Goal: Task Accomplishment & Management: Complete application form

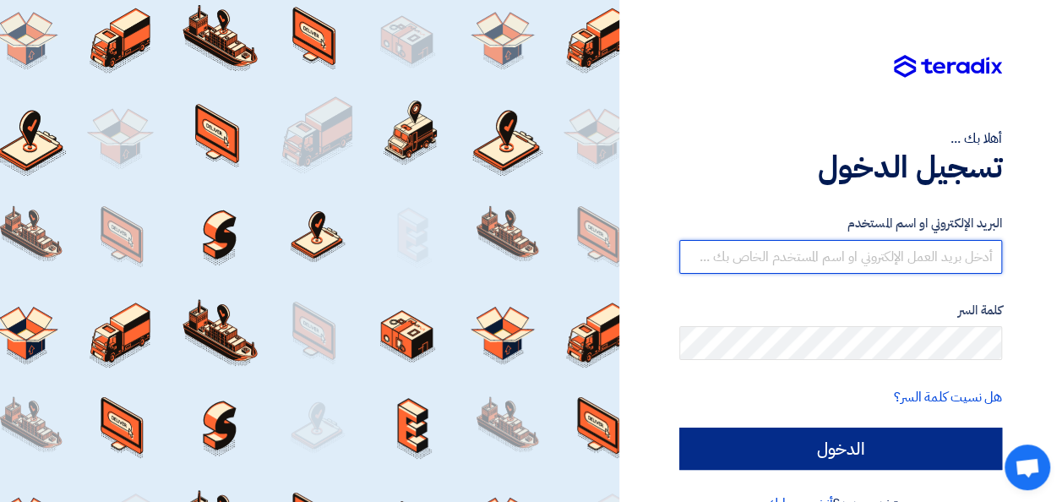
type input "[PERSON_NAME][EMAIL_ADDRESS][PERSON_NAME][PERSON_NAME][DOMAIN_NAME]"
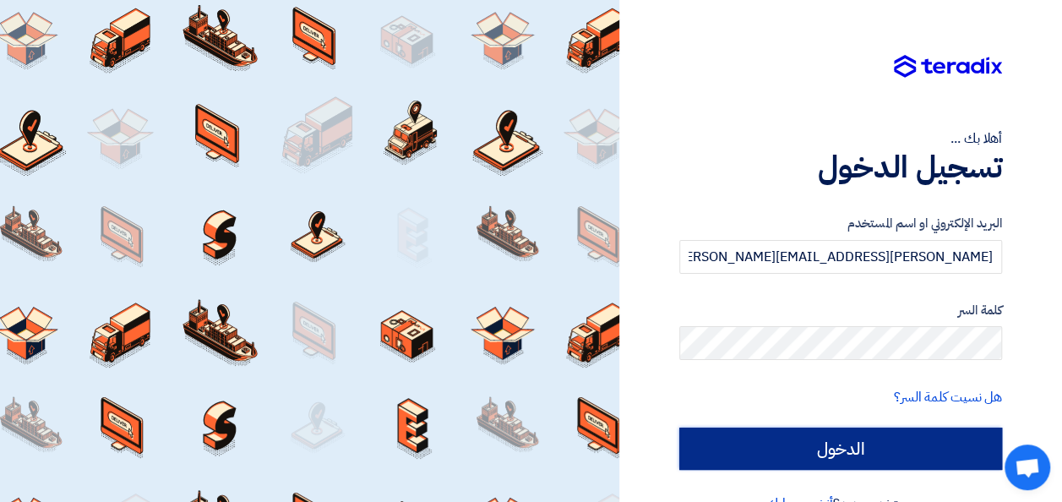
click at [843, 452] on input "الدخول" at bounding box center [840, 449] width 323 height 42
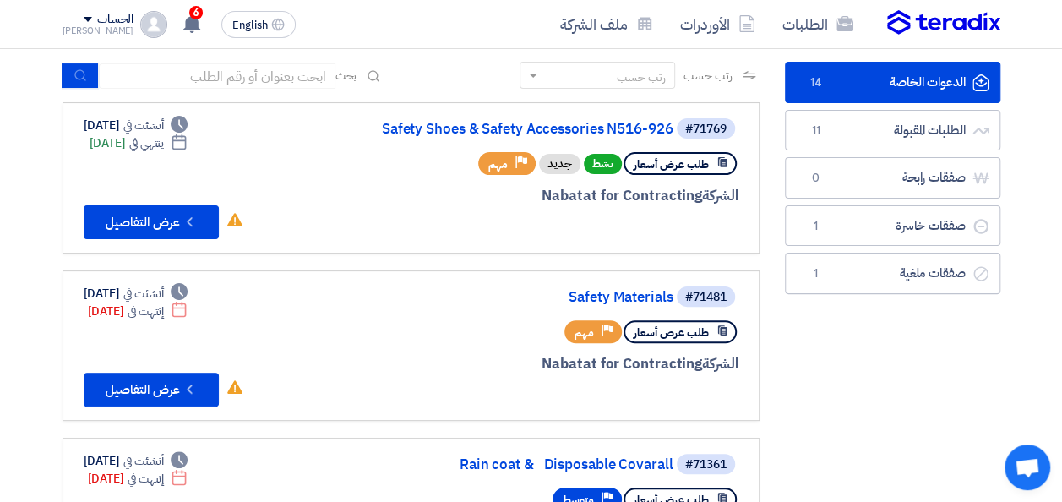
scroll to position [101, 0]
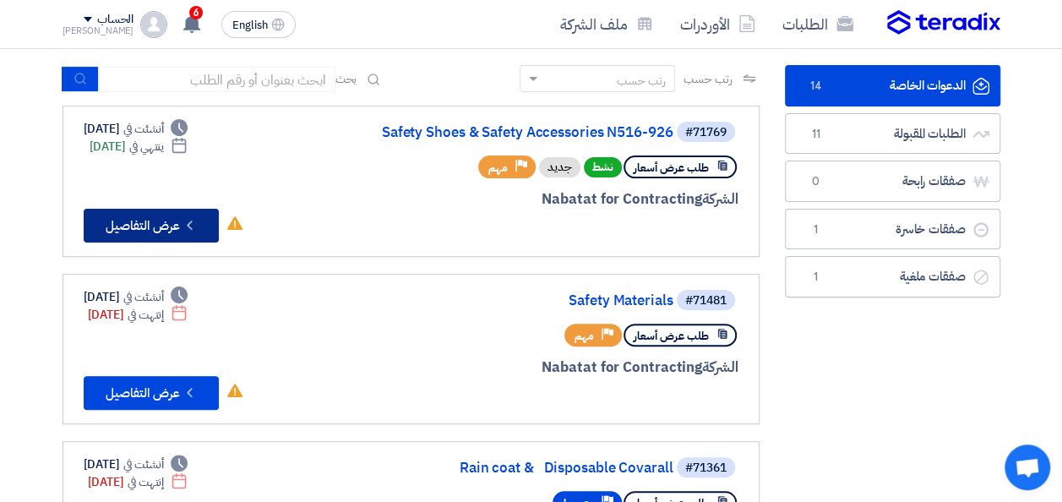
click at [160, 226] on button "Check details عرض التفاصيل" at bounding box center [151, 226] width 135 height 34
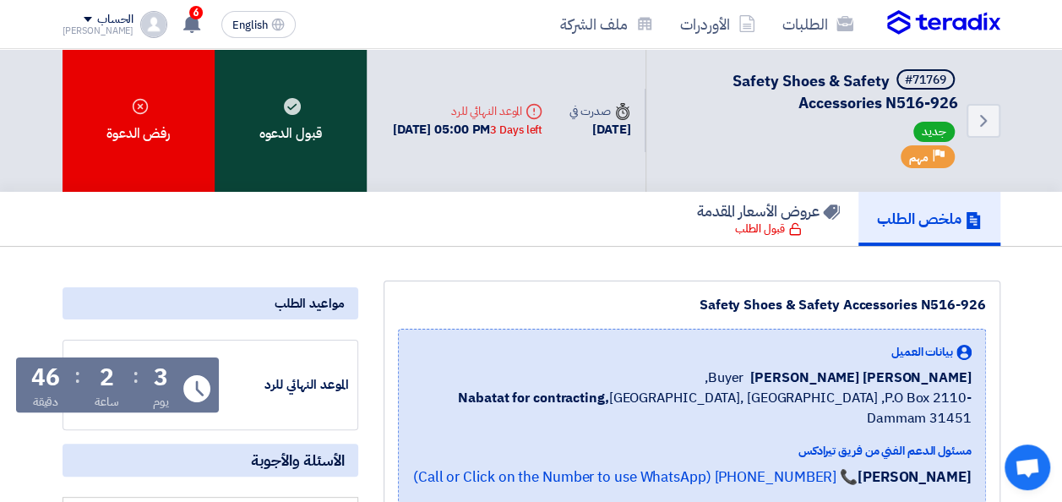
click at [304, 139] on div "قبول الدعوه" at bounding box center [291, 120] width 152 height 143
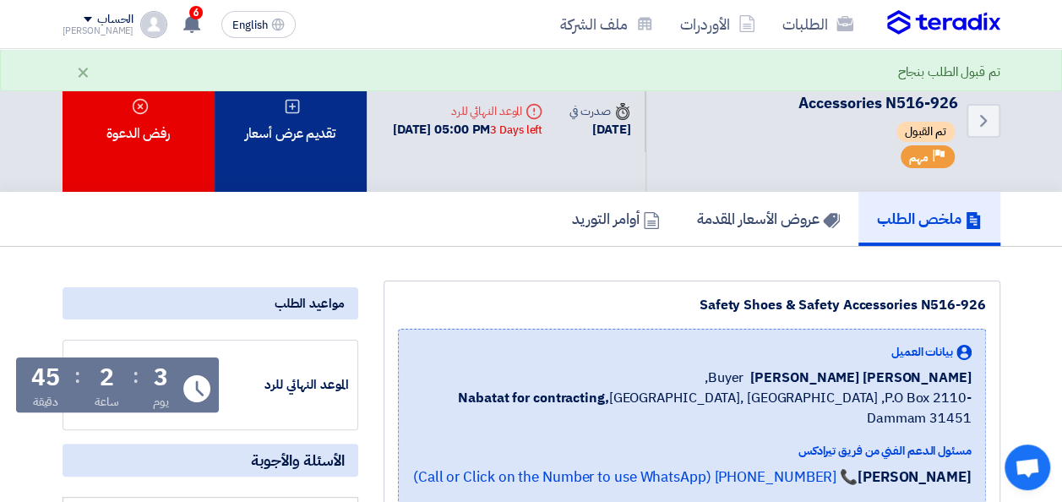
click at [297, 157] on div "تقديم عرض أسعار" at bounding box center [291, 120] width 152 height 143
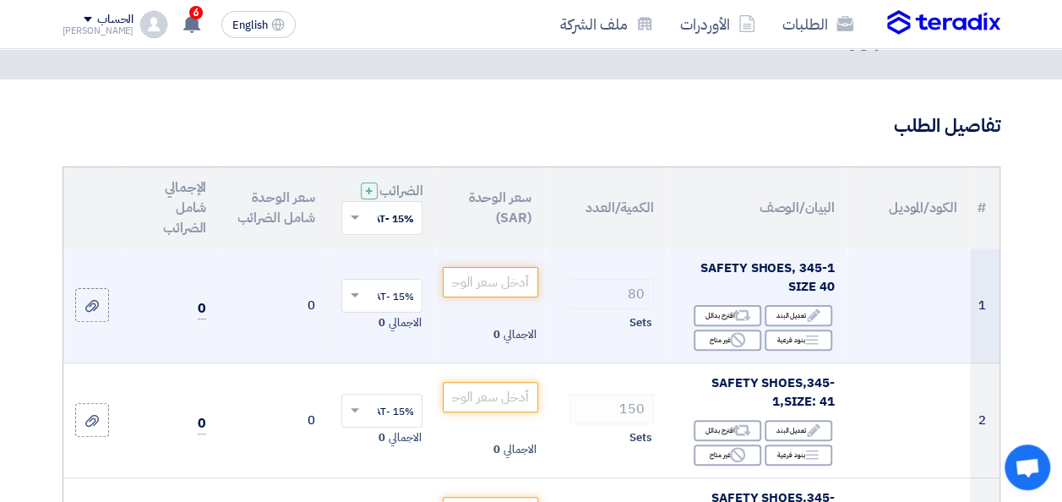
scroll to position [74, 0]
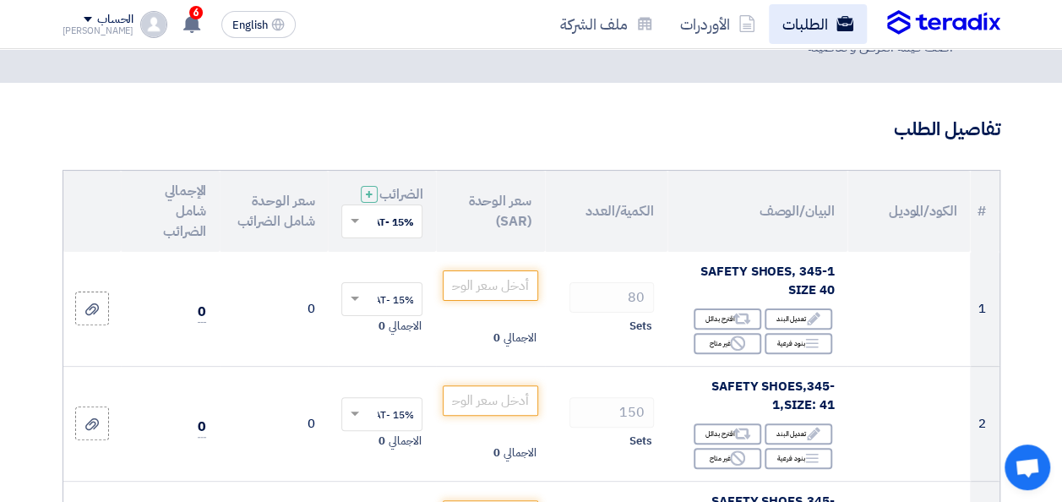
click at [809, 24] on link "الطلبات" at bounding box center [818, 24] width 98 height 40
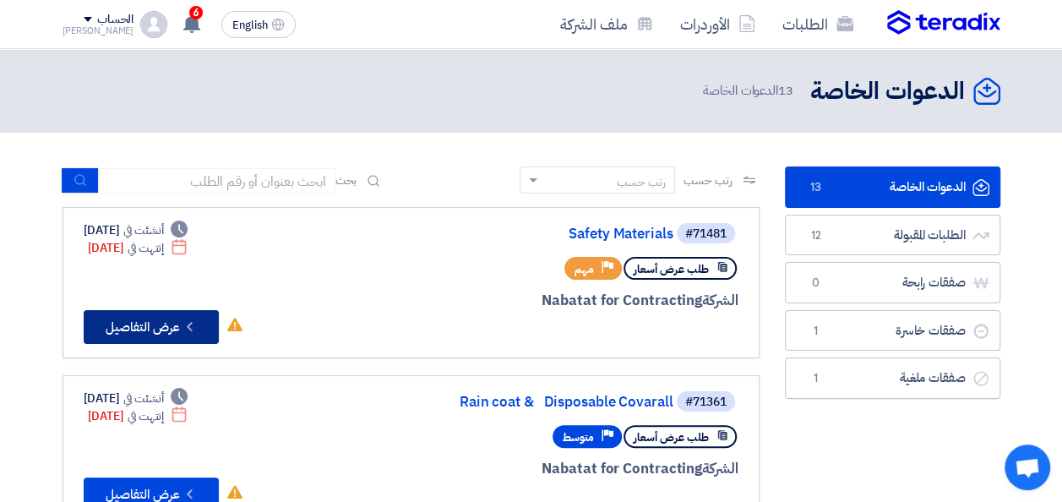
click at [123, 331] on button "Check details عرض التفاصيل" at bounding box center [151, 327] width 135 height 34
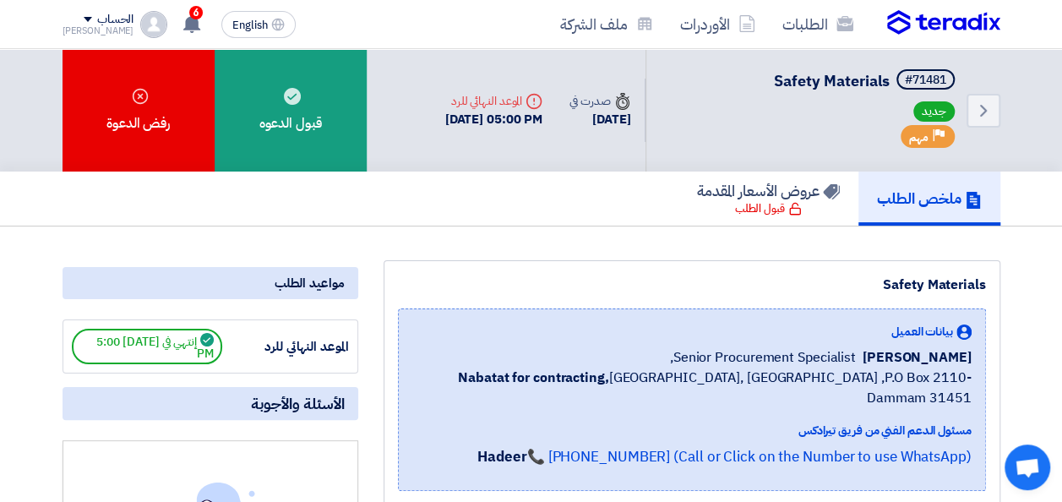
click at [779, 29] on link "الطلبات" at bounding box center [818, 24] width 98 height 40
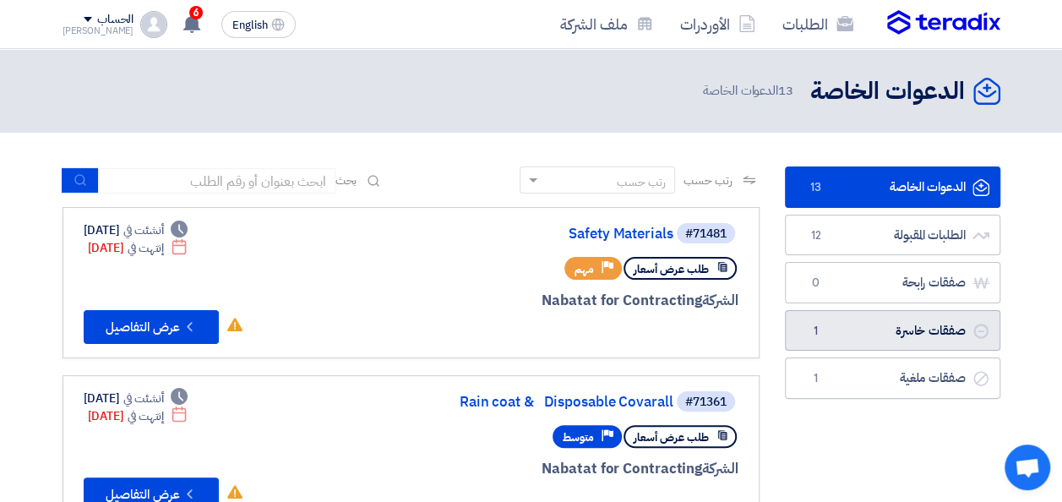
click at [842, 331] on link "صفقات خاسرة صفقات خاسرة 1" at bounding box center [892, 330] width 215 height 41
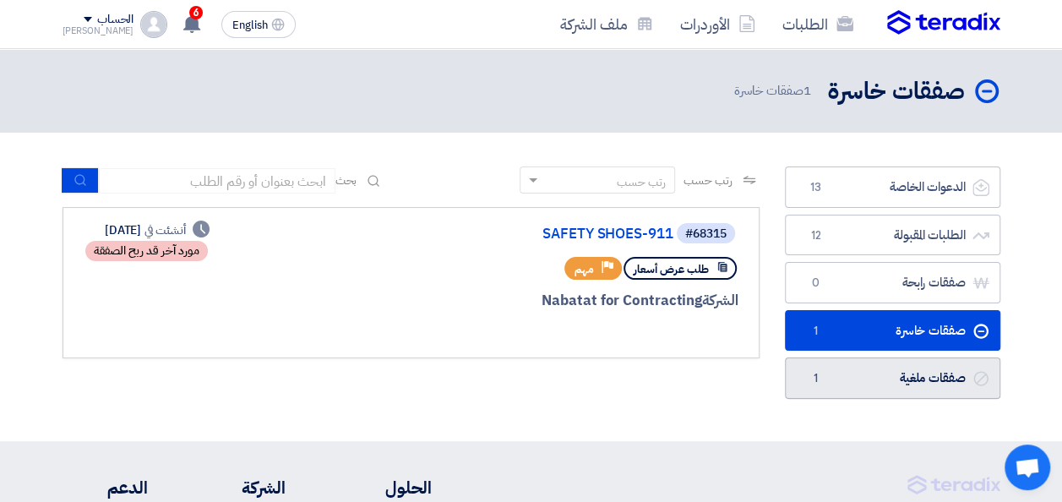
click at [859, 373] on link "صفقات ملغية صفقات ملغية 1" at bounding box center [892, 377] width 215 height 41
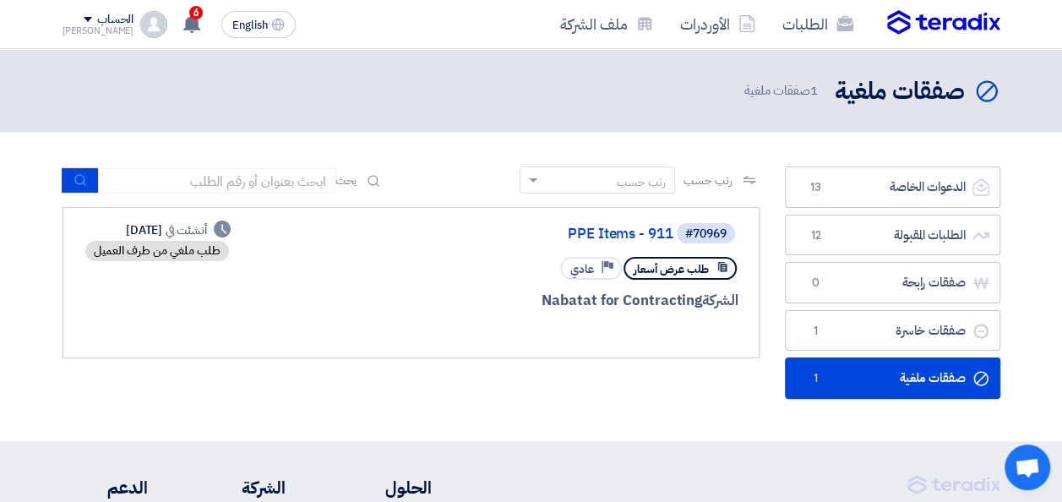
click at [571, 401] on div "رتب حسب رتب حسب بحث مجال الطلب مسؤول المشتريات نوع الطلب" at bounding box center [411, 286] width 722 height 241
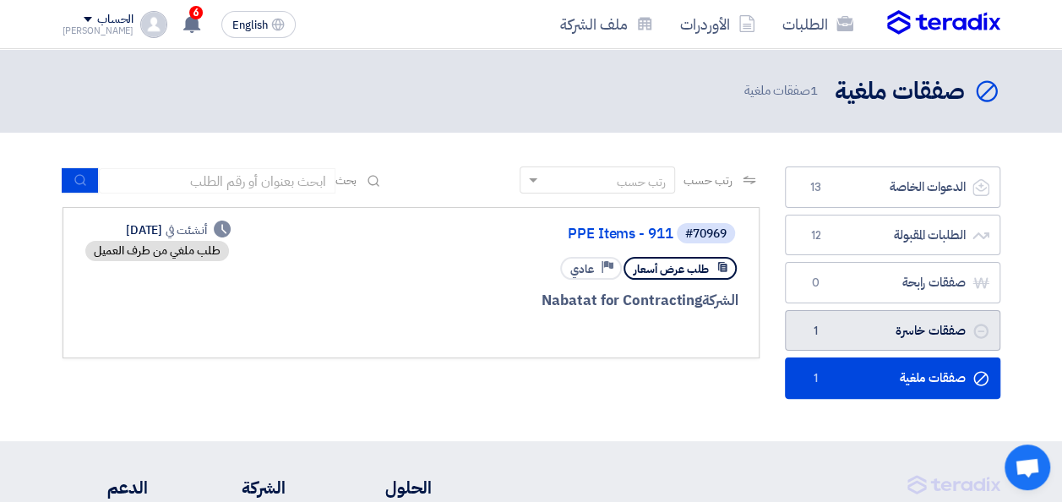
click at [847, 334] on link "صفقات خاسرة صفقات خاسرة 1" at bounding box center [892, 330] width 215 height 41
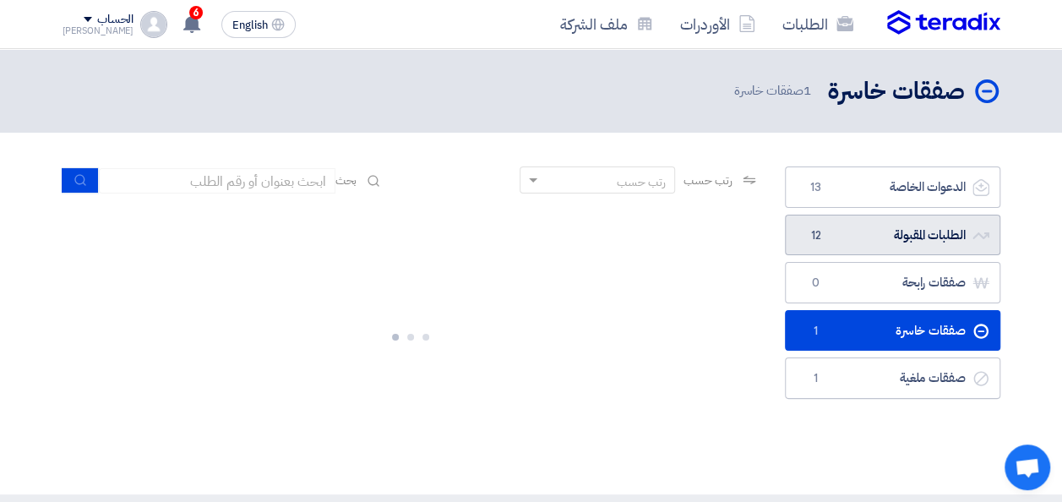
click at [869, 237] on link "الطلبات المقبولة الطلبات المقبولة 12" at bounding box center [892, 235] width 215 height 41
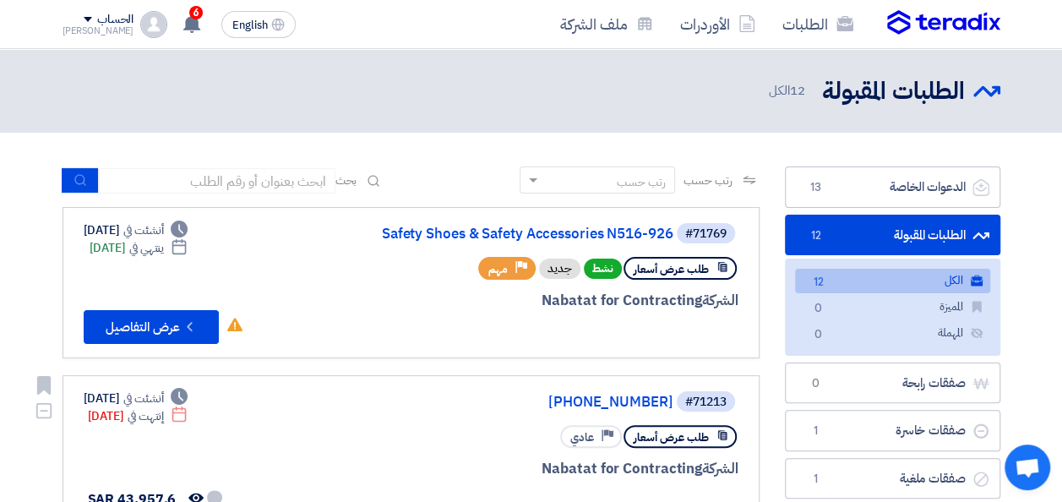
click at [551, 435] on div "طلب عرض أسعار Priority عادي" at bounding box center [535, 437] width 406 height 30
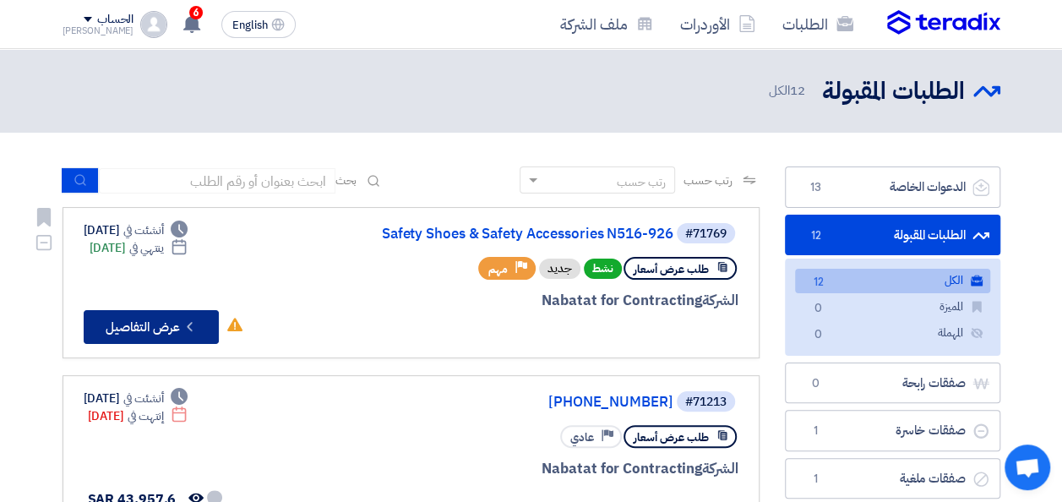
click at [145, 331] on button "Check details عرض التفاصيل" at bounding box center [151, 327] width 135 height 34
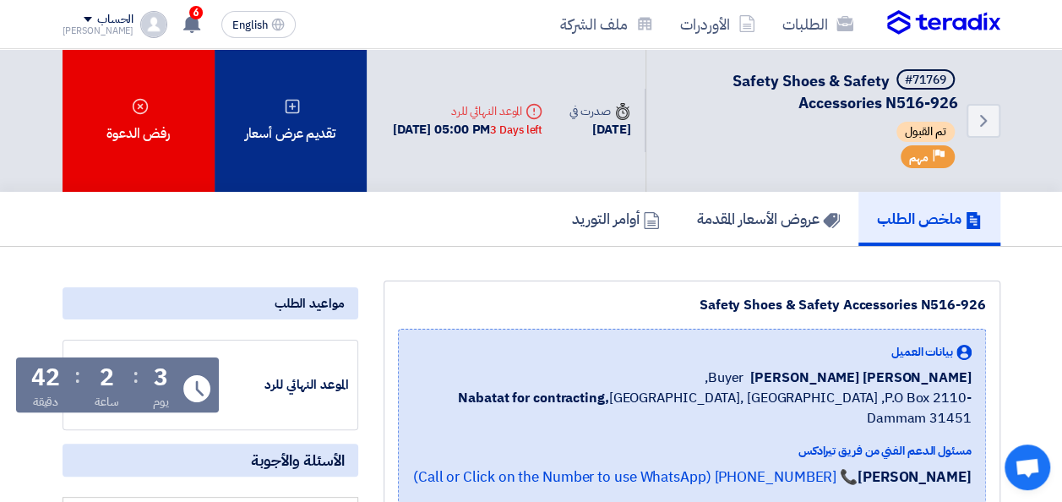
click at [285, 152] on div "تقديم عرض أسعار" at bounding box center [291, 120] width 152 height 143
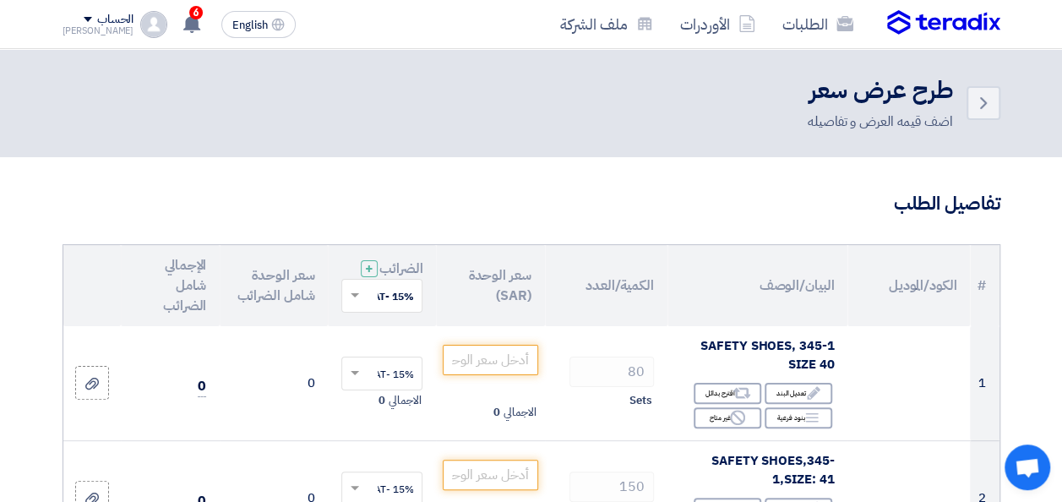
click at [581, 195] on h3 "تفاصيل الطلب" at bounding box center [532, 204] width 938 height 26
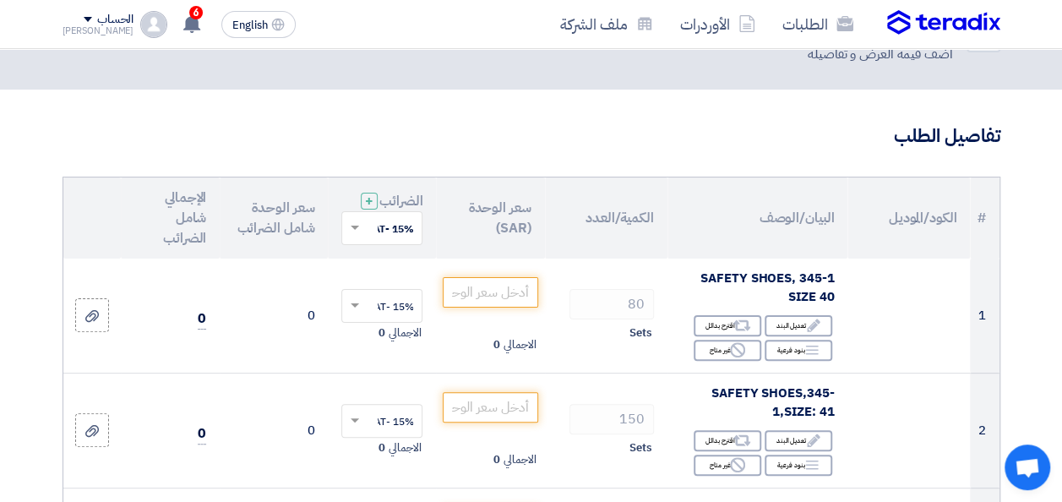
scroll to position [101, 0]
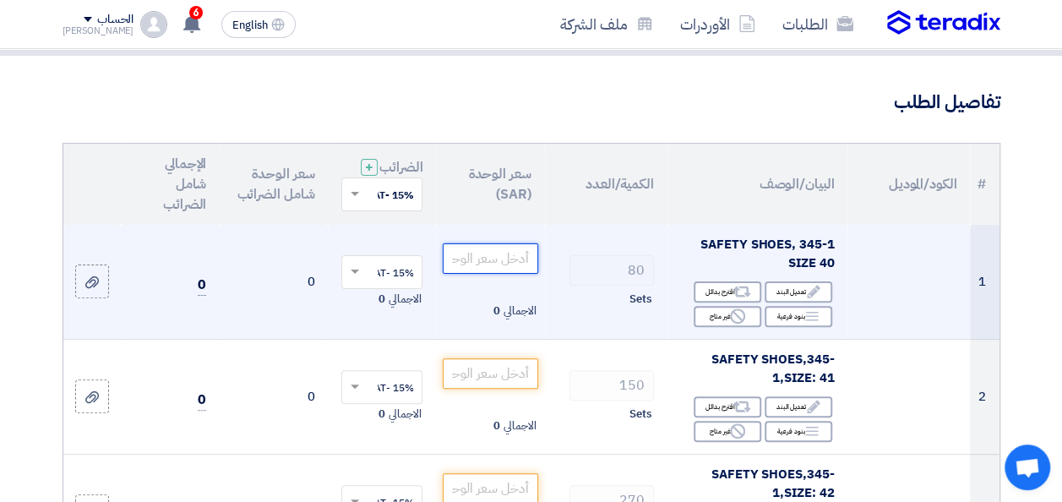
click at [497, 272] on input "number" at bounding box center [490, 258] width 95 height 30
click at [920, 313] on td at bounding box center [909, 282] width 123 height 115
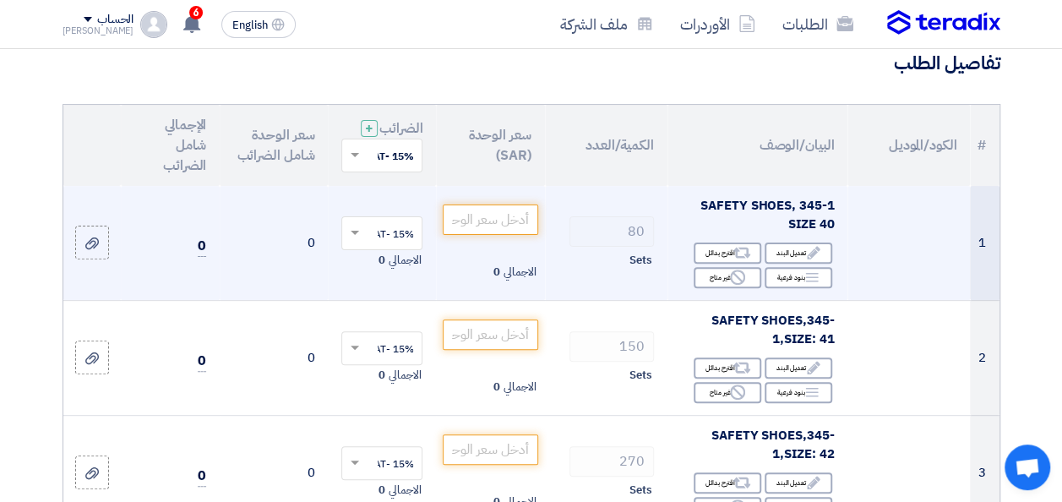
scroll to position [135, 0]
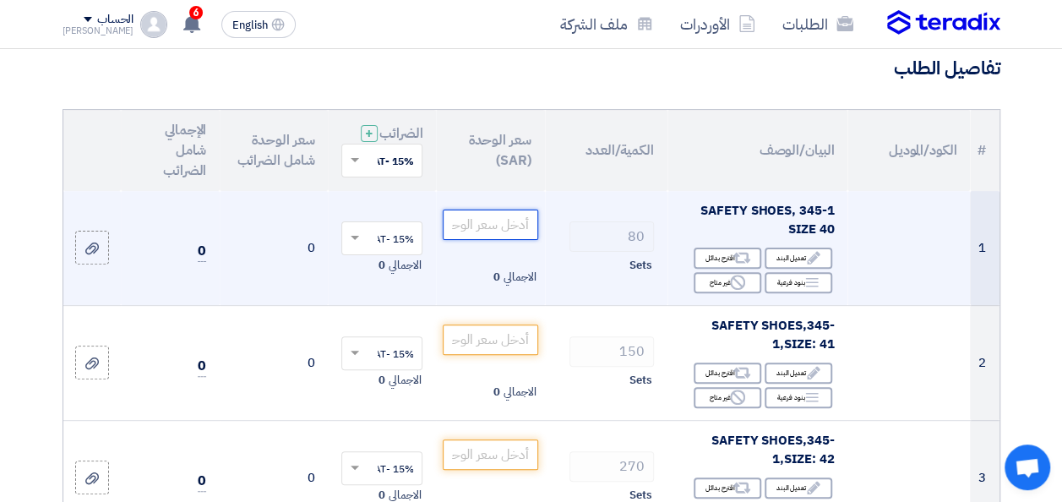
click at [495, 238] on input "number" at bounding box center [490, 225] width 95 height 30
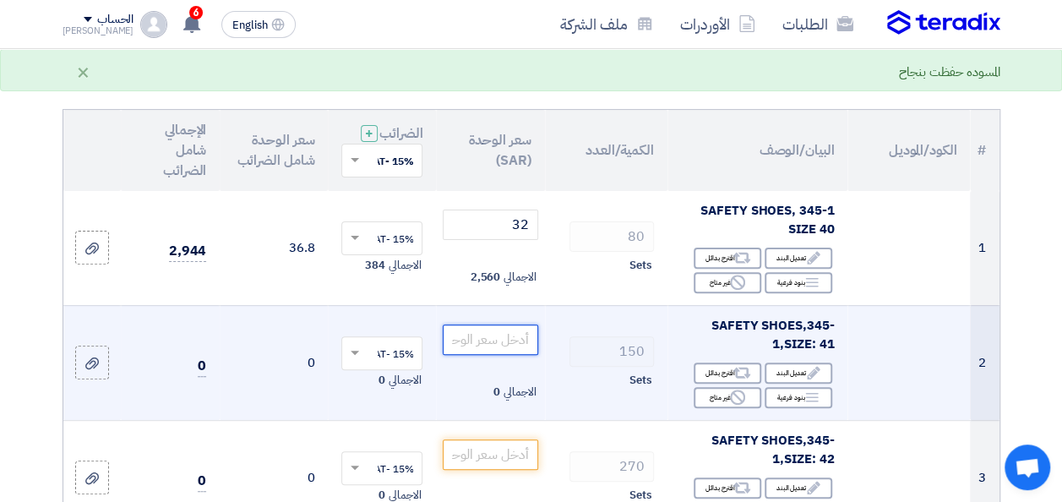
click at [497, 347] on input "number" at bounding box center [490, 339] width 95 height 30
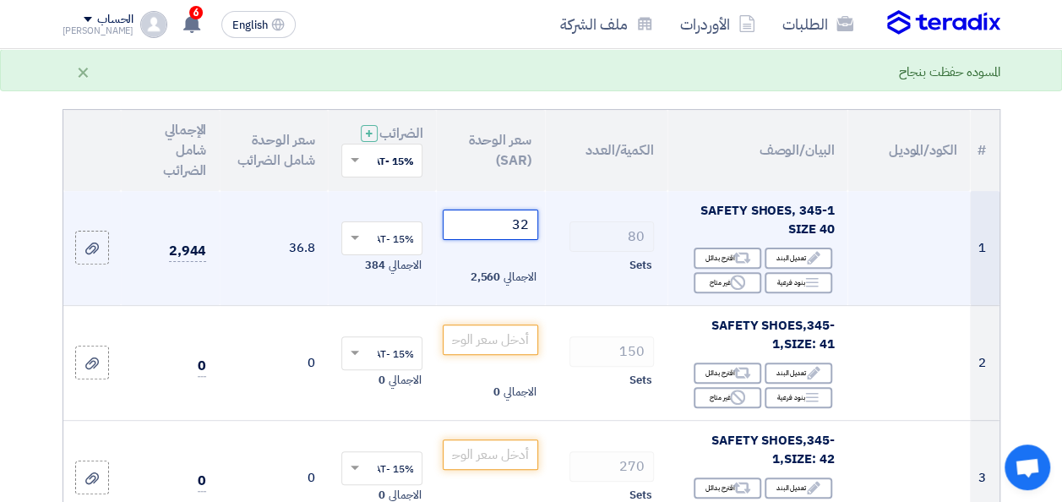
click at [504, 232] on input "32" at bounding box center [490, 225] width 95 height 30
type input "3"
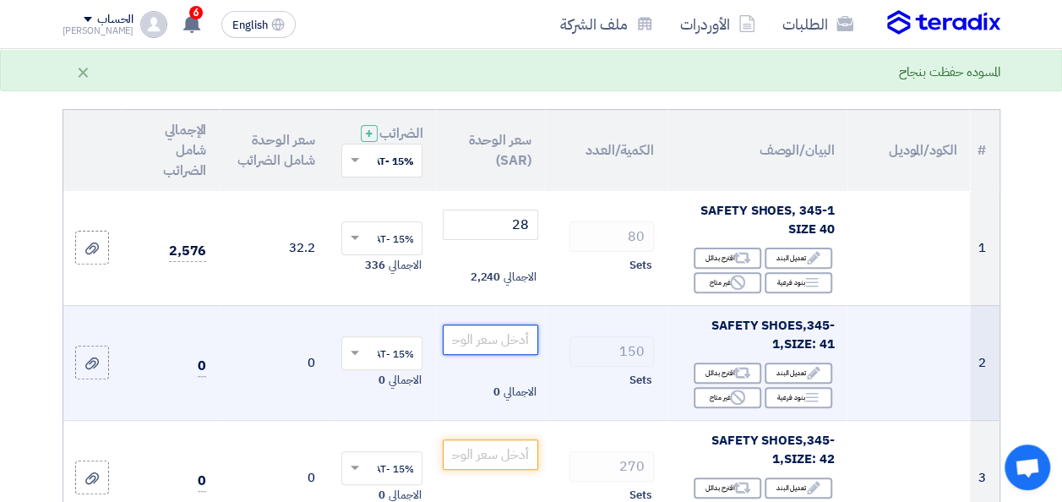
click at [500, 353] on input "number" at bounding box center [490, 339] width 95 height 30
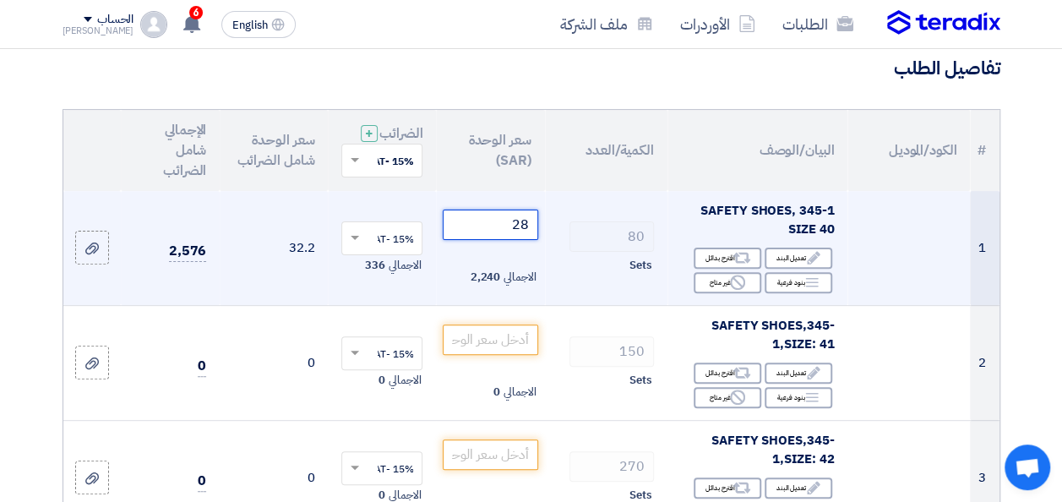
click at [522, 237] on input "28" at bounding box center [490, 225] width 95 height 30
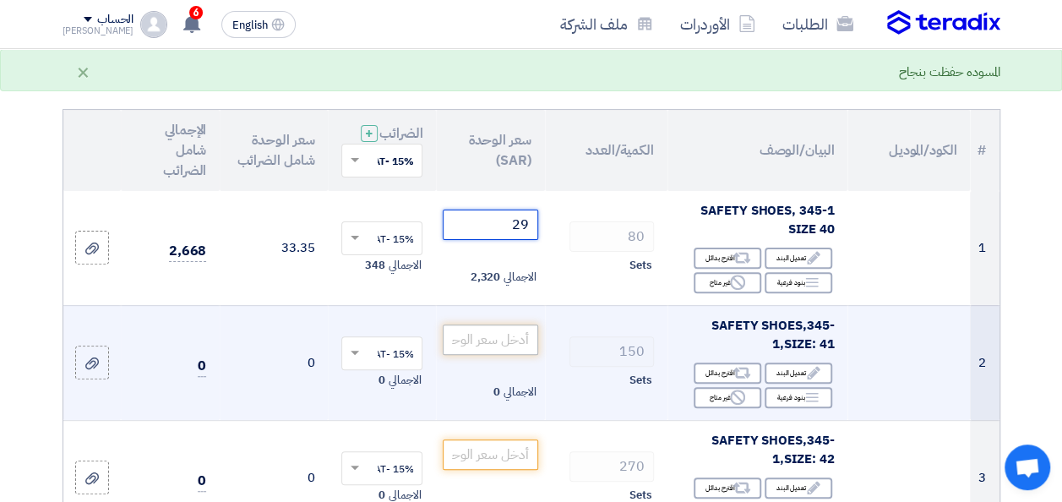
type input "29"
click at [498, 344] on input "number" at bounding box center [490, 339] width 95 height 30
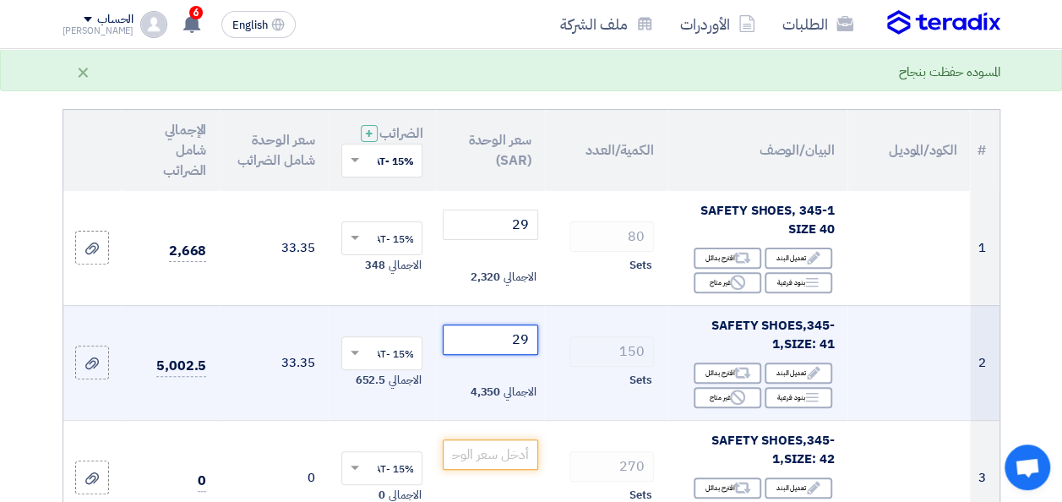
type input "29"
click at [548, 384] on td "150 Sets" at bounding box center [606, 362] width 123 height 115
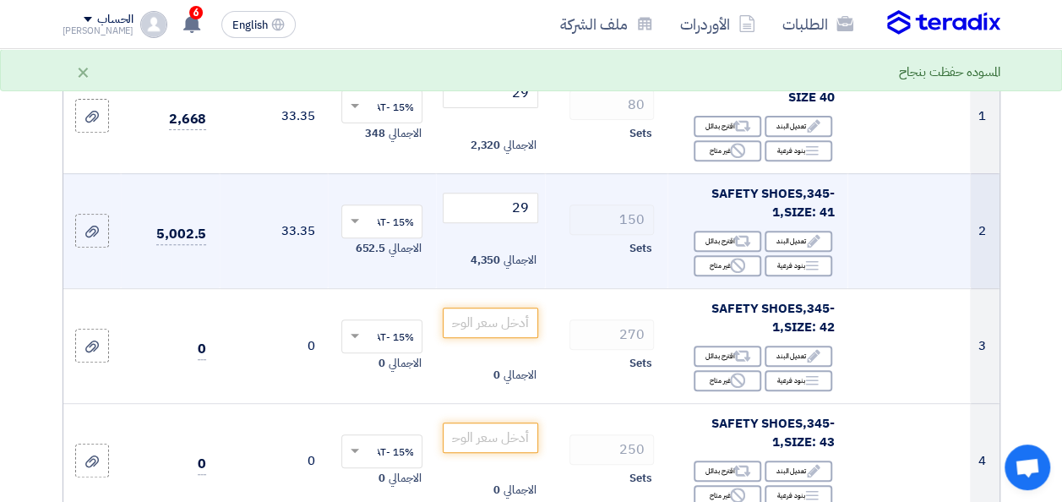
scroll to position [270, 0]
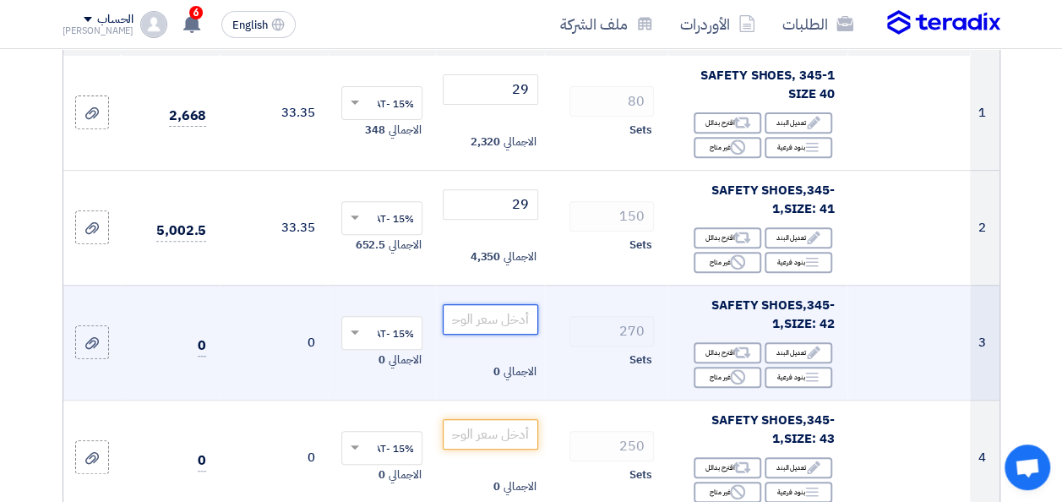
click at [491, 327] on input "number" at bounding box center [490, 319] width 95 height 30
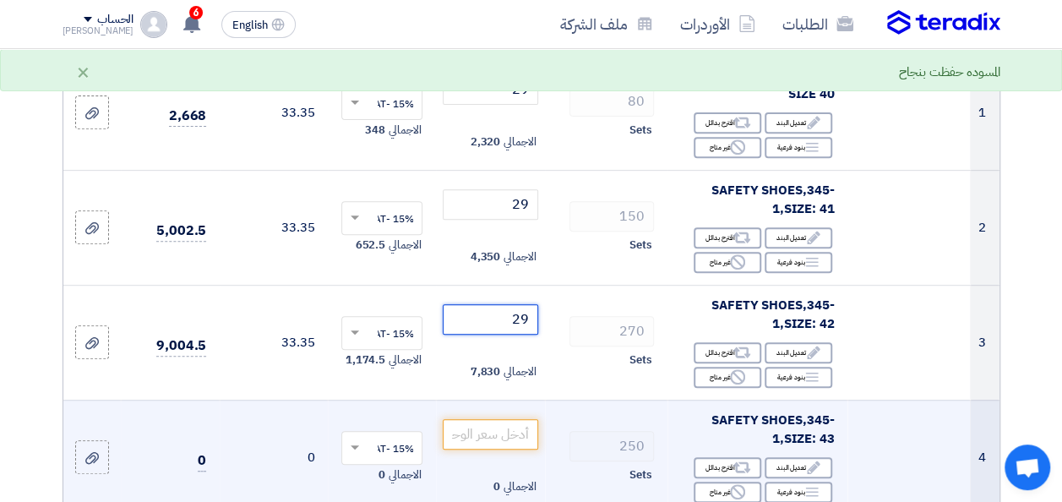
type input "29"
click at [559, 412] on td "250 Sets" at bounding box center [606, 457] width 123 height 115
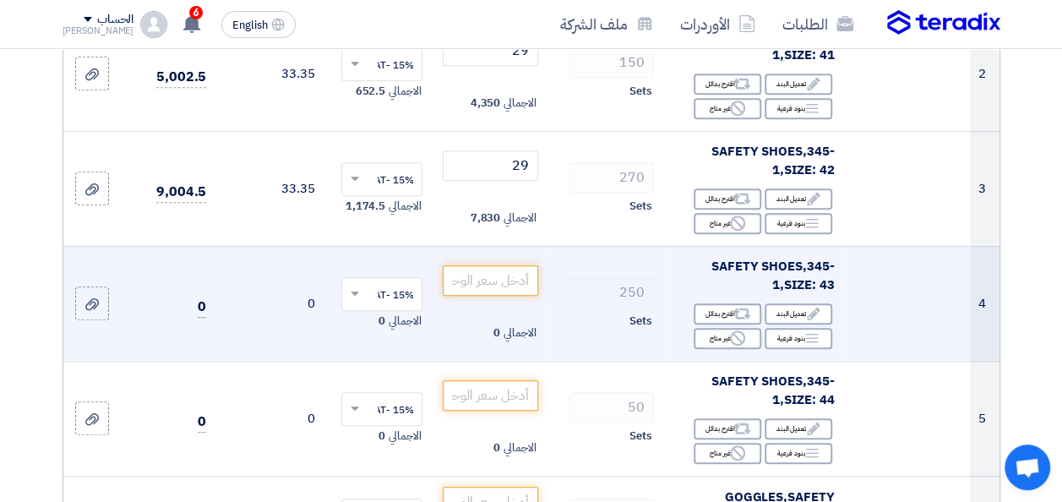
scroll to position [439, 0]
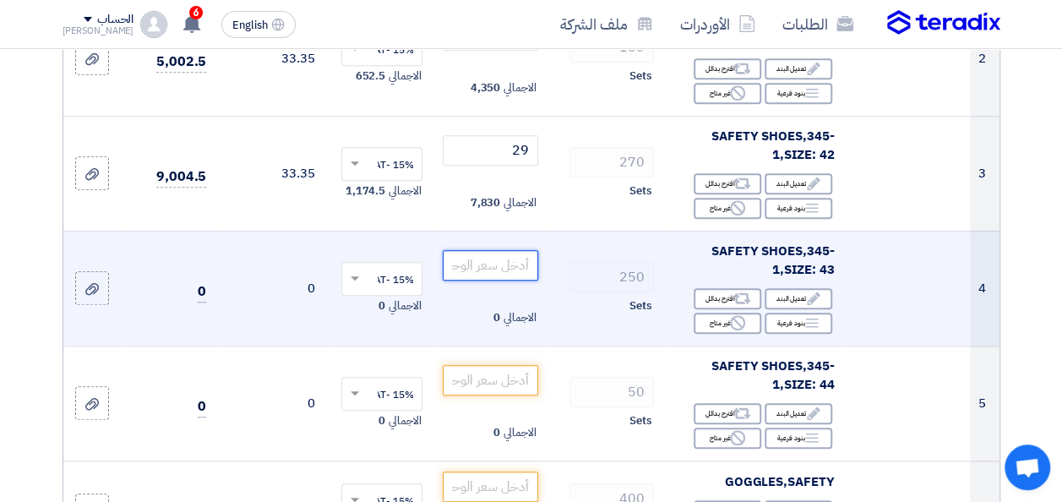
click at [481, 278] on input "number" at bounding box center [490, 265] width 95 height 30
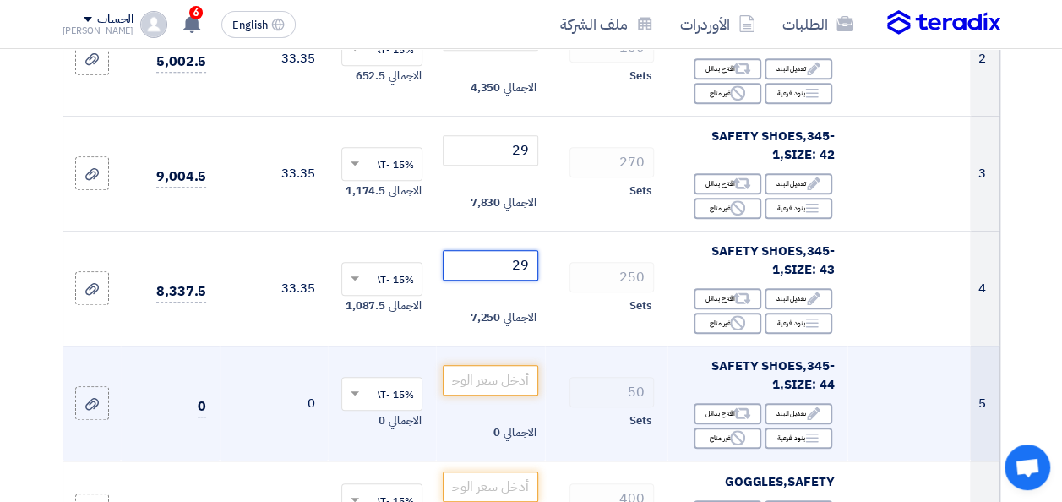
type input "29"
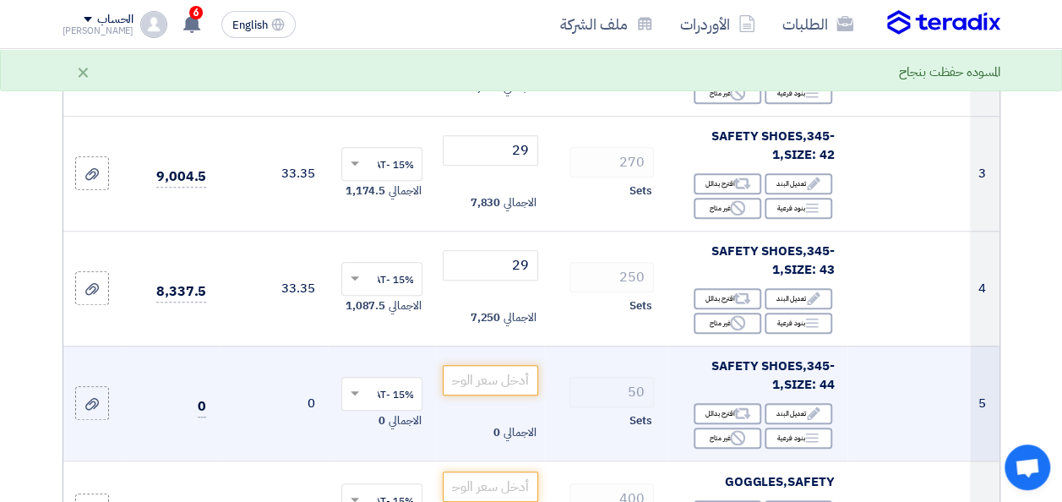
click at [556, 373] on td "50 Sets" at bounding box center [606, 403] width 123 height 115
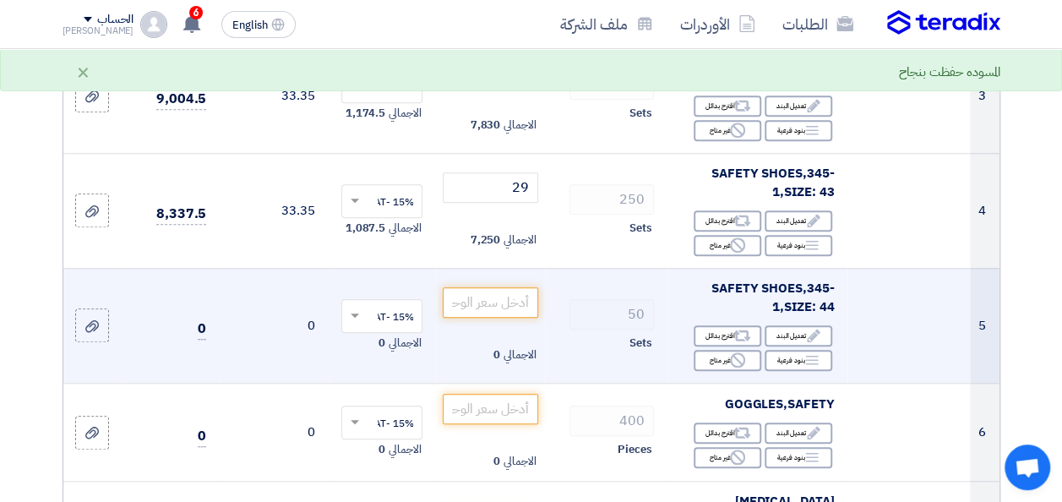
scroll to position [541, 0]
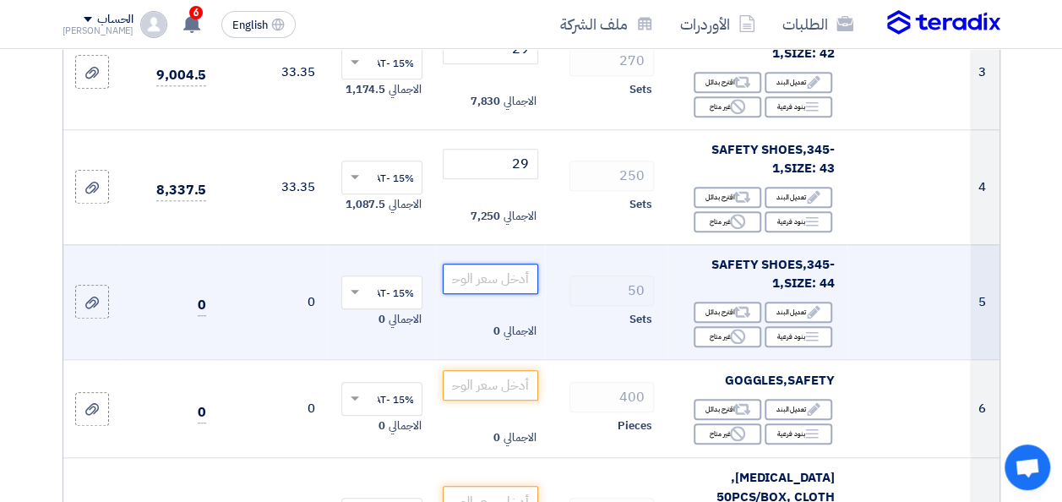
click at [493, 292] on input "number" at bounding box center [490, 279] width 95 height 30
type input "29"
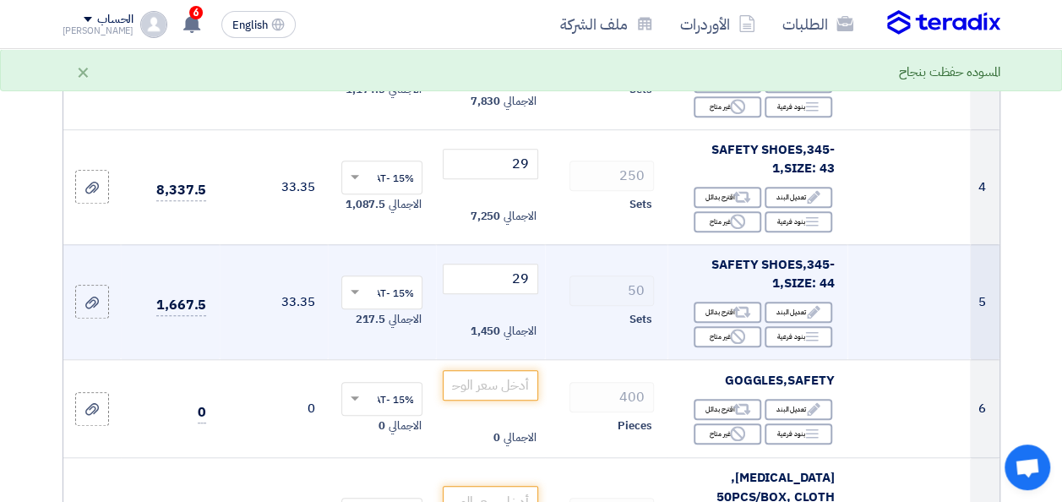
click at [564, 330] on div "Sets" at bounding box center [606, 319] width 95 height 20
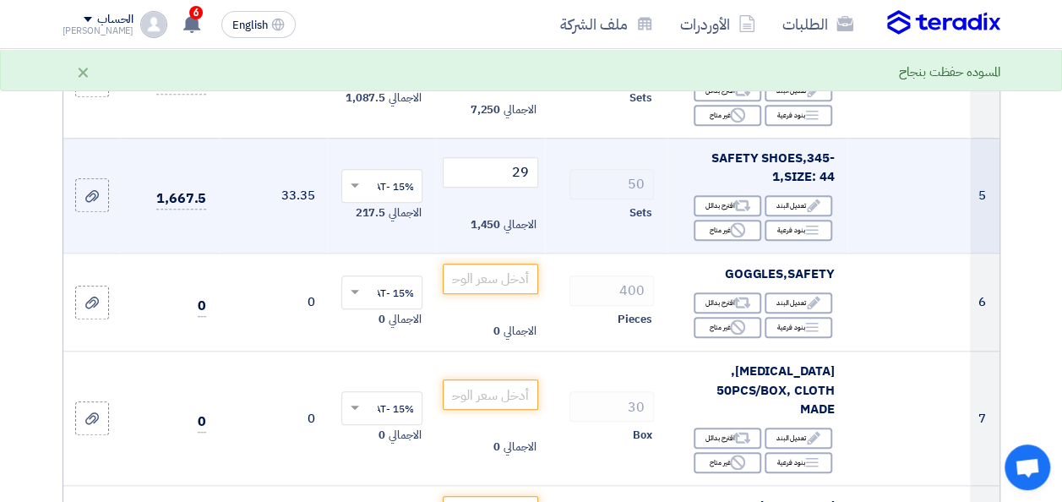
scroll to position [676, 0]
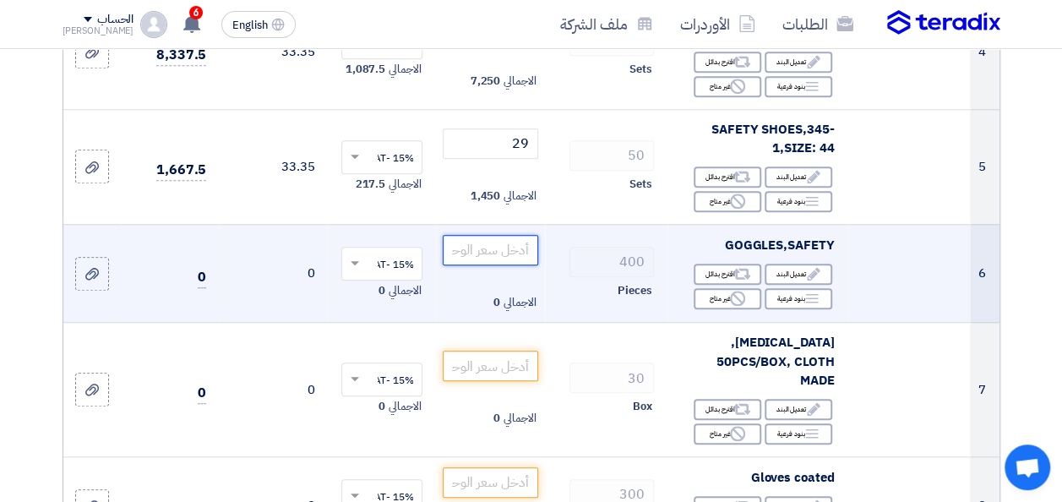
click at [470, 265] on input "number" at bounding box center [490, 250] width 95 height 30
type input "2"
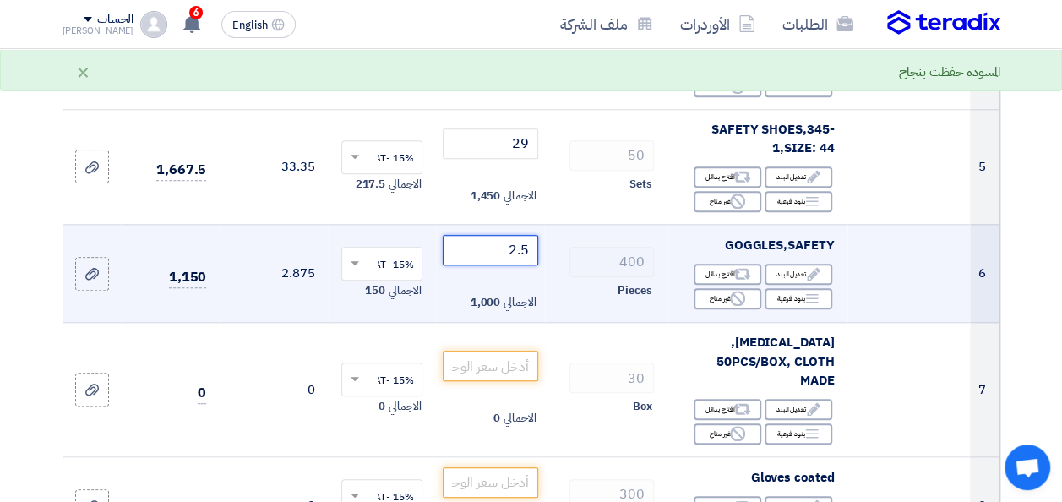
type input "2.5"
click at [556, 317] on td "400 Pieces" at bounding box center [606, 273] width 123 height 99
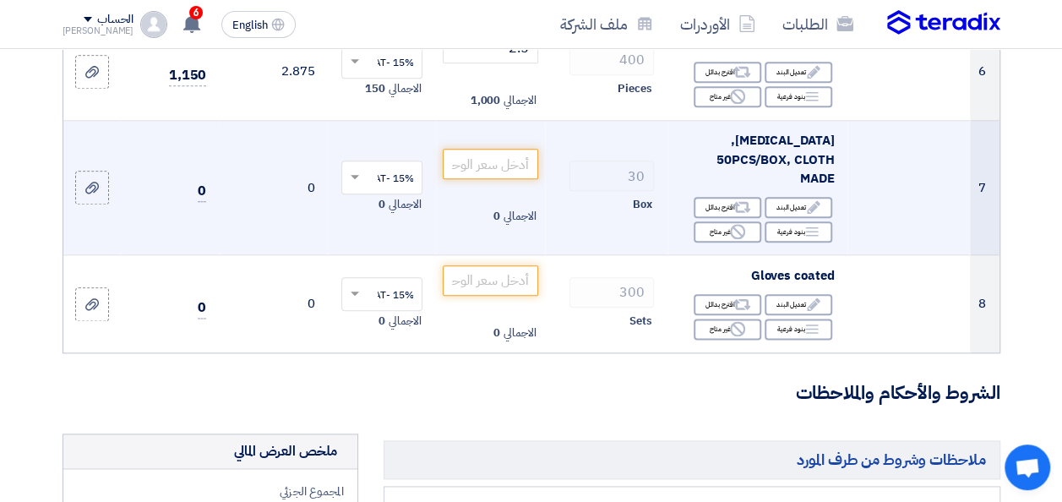
scroll to position [845, 0]
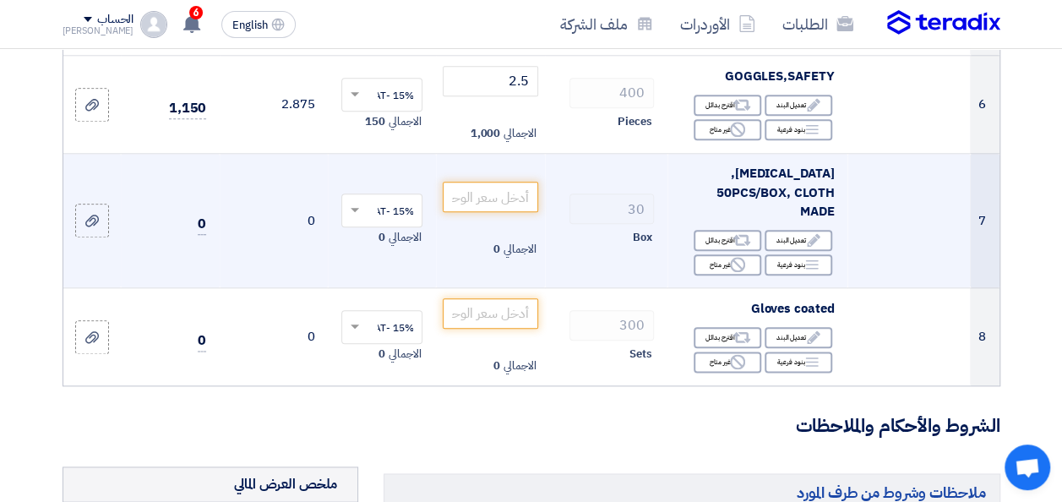
click at [559, 255] on td "30 Box" at bounding box center [606, 221] width 123 height 134
click at [549, 208] on td "30 Box" at bounding box center [606, 221] width 123 height 134
click at [482, 199] on input "number" at bounding box center [490, 197] width 95 height 30
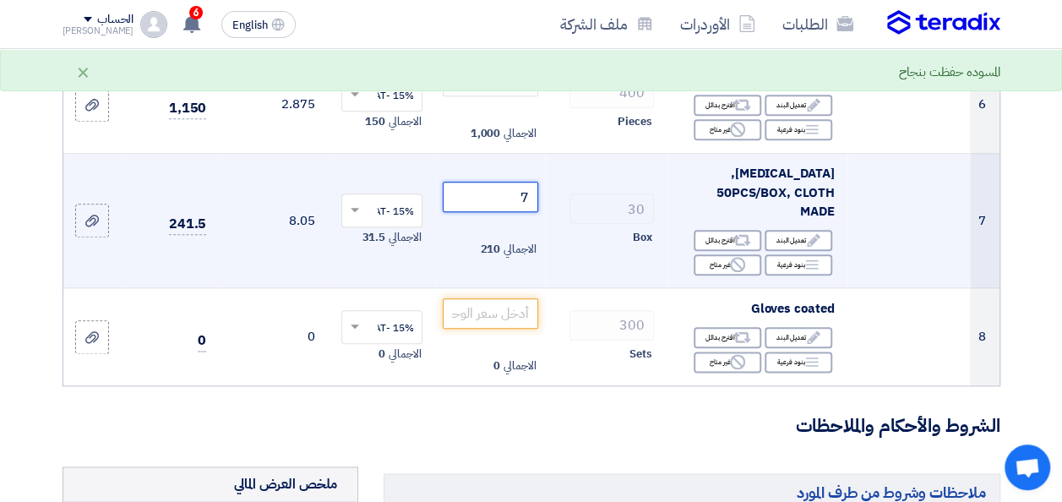
type input "7"
click at [565, 259] on td "30 Box" at bounding box center [606, 221] width 123 height 134
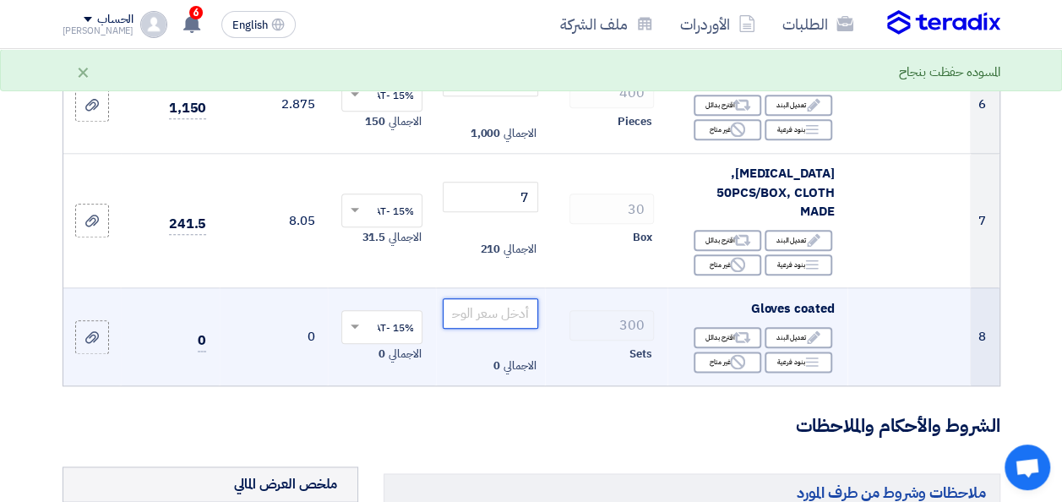
click at [512, 308] on input "number" at bounding box center [490, 313] width 95 height 30
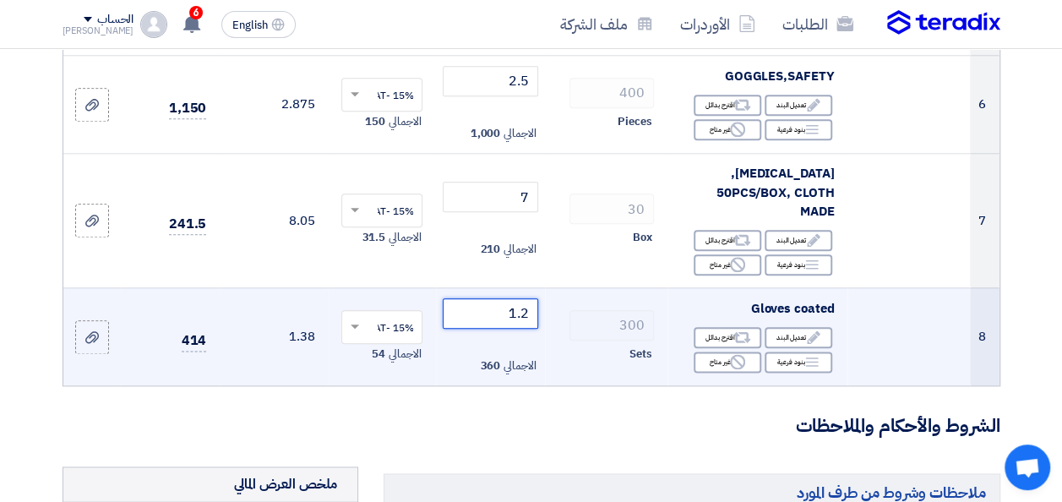
type input "1.2"
click at [559, 344] on div "Sets" at bounding box center [606, 354] width 95 height 20
click at [563, 349] on div "Sets" at bounding box center [606, 354] width 95 height 20
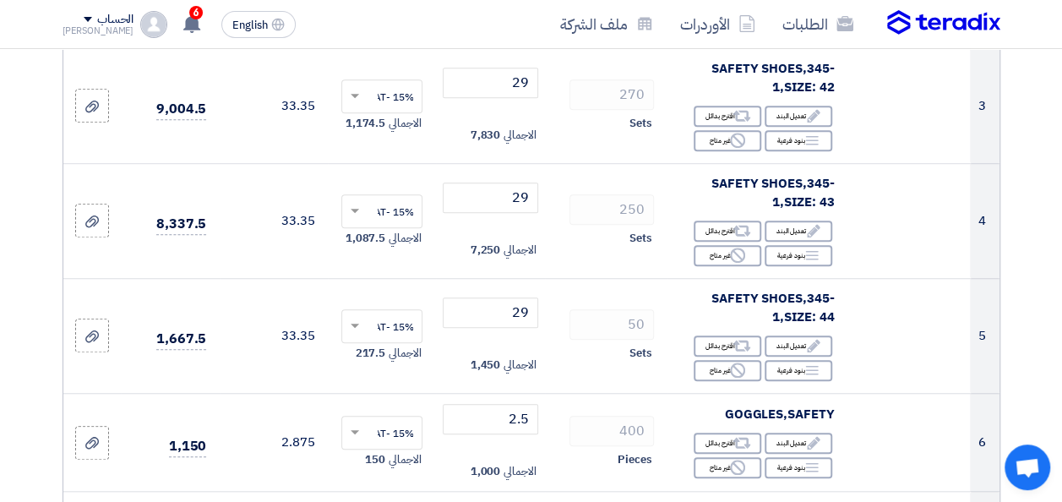
scroll to position [541, 0]
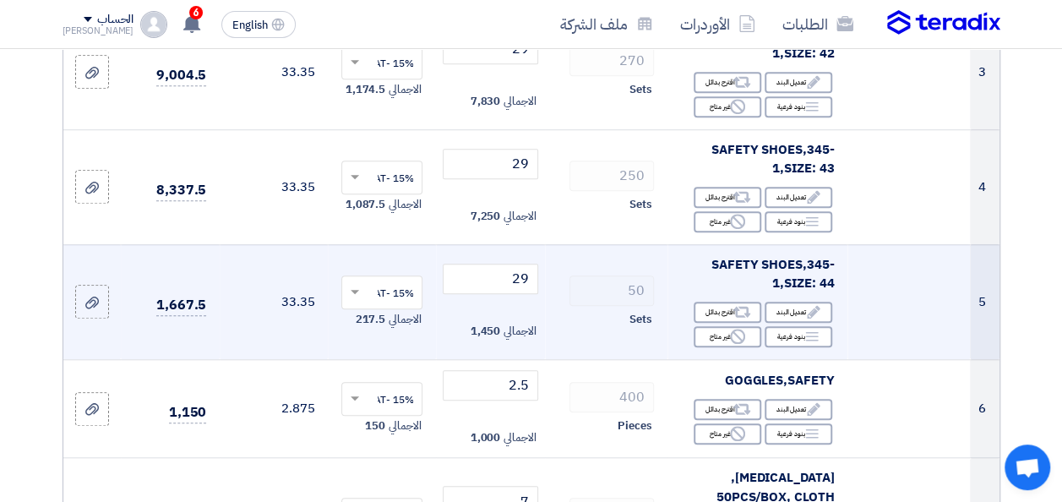
click at [558, 260] on td "50 Sets" at bounding box center [606, 301] width 123 height 115
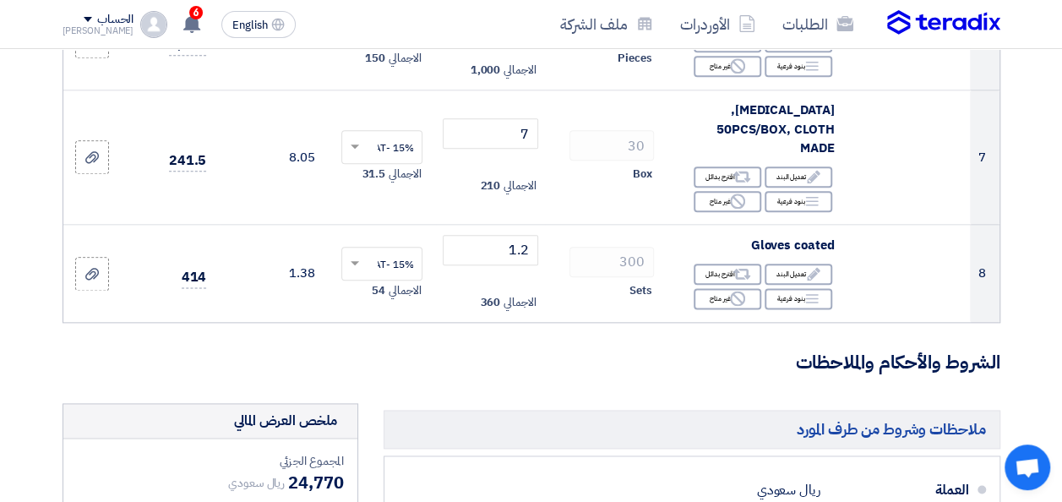
scroll to position [913, 0]
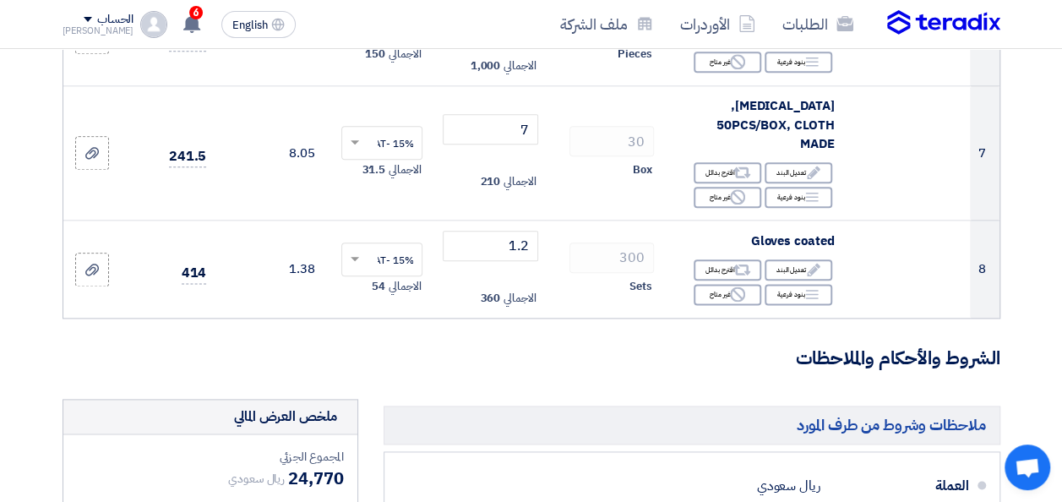
click at [557, 346] on h3 "الشروط والأحكام والملاحظات" at bounding box center [532, 359] width 938 height 26
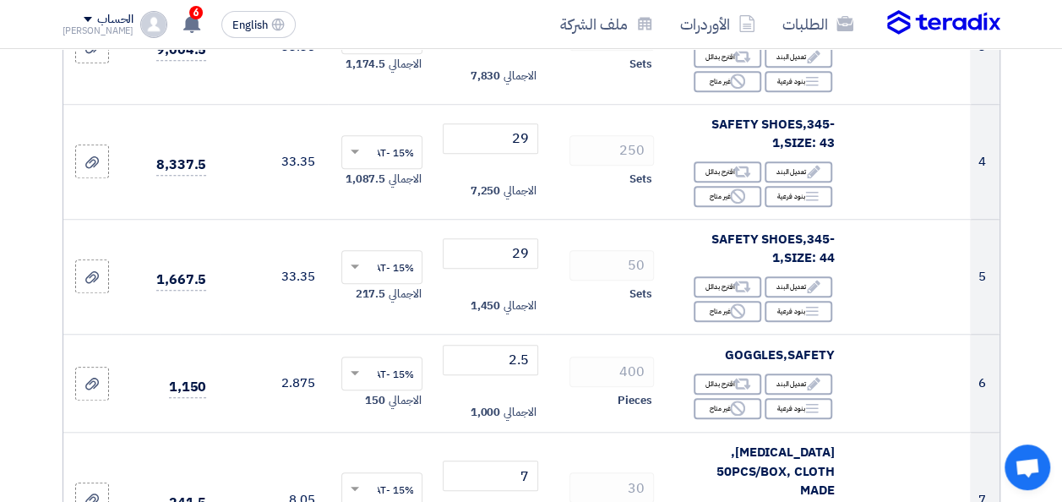
scroll to position [406, 0]
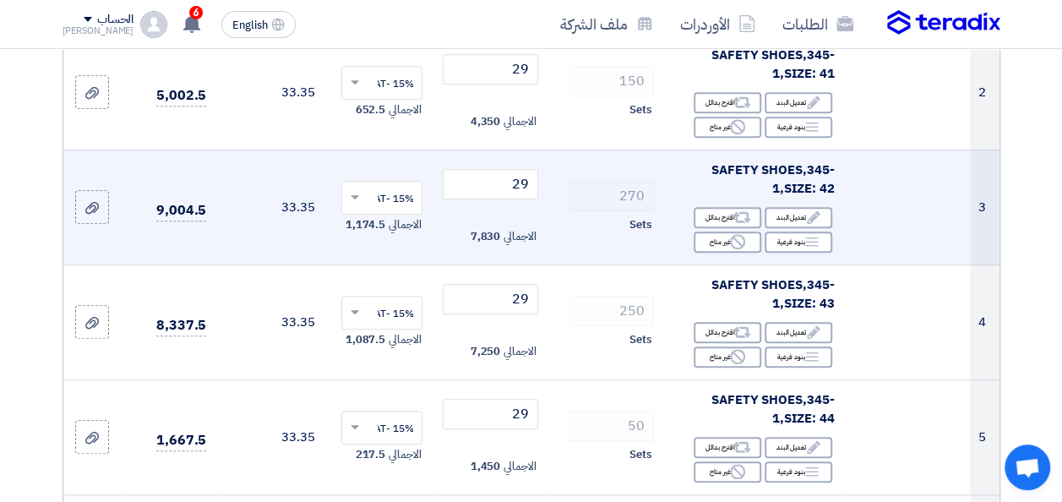
click at [562, 263] on td "270 Sets" at bounding box center [606, 207] width 123 height 115
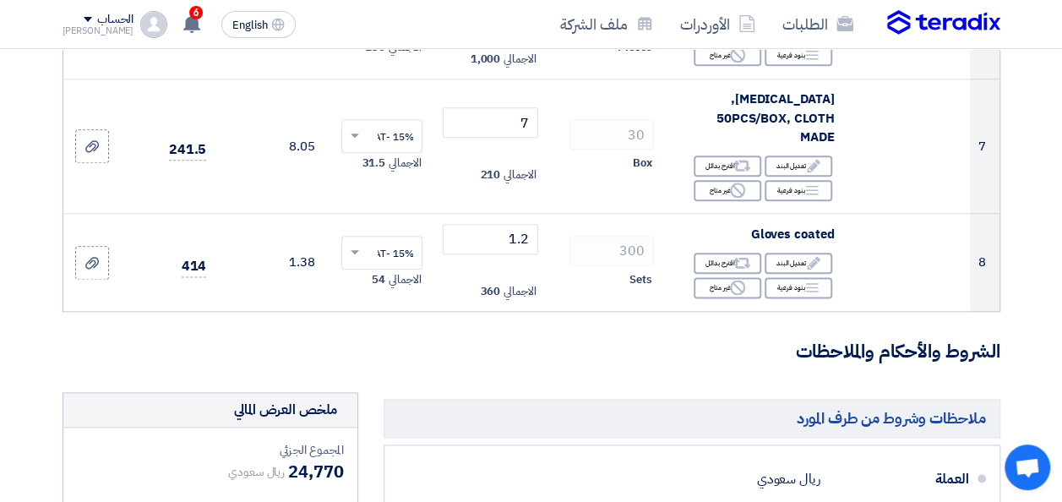
scroll to position [946, 0]
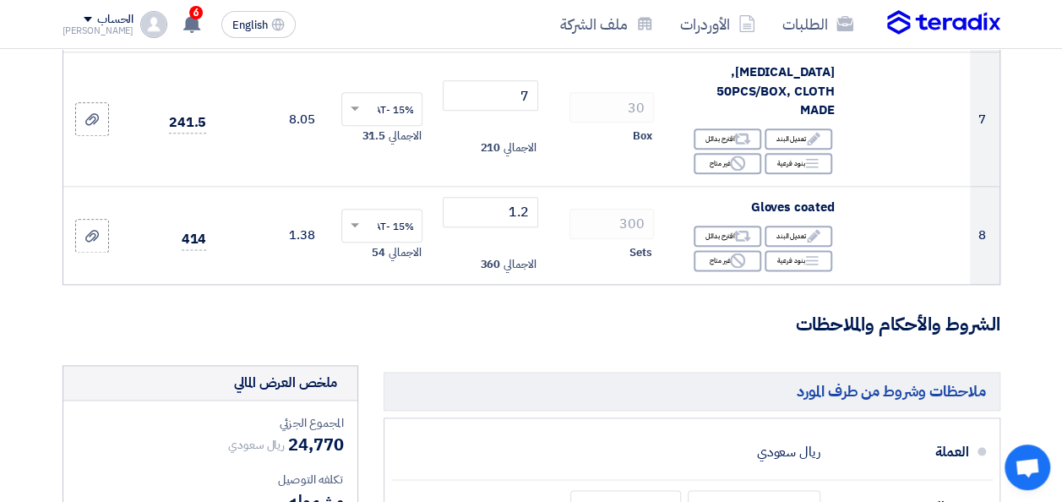
click at [558, 297] on form "تفاصيل الطلب # الكود/الموديل البيان/الوصف الكمية/العدد سعر الوحدة (SAR) الضرائب…" at bounding box center [532, 101] width 938 height 1712
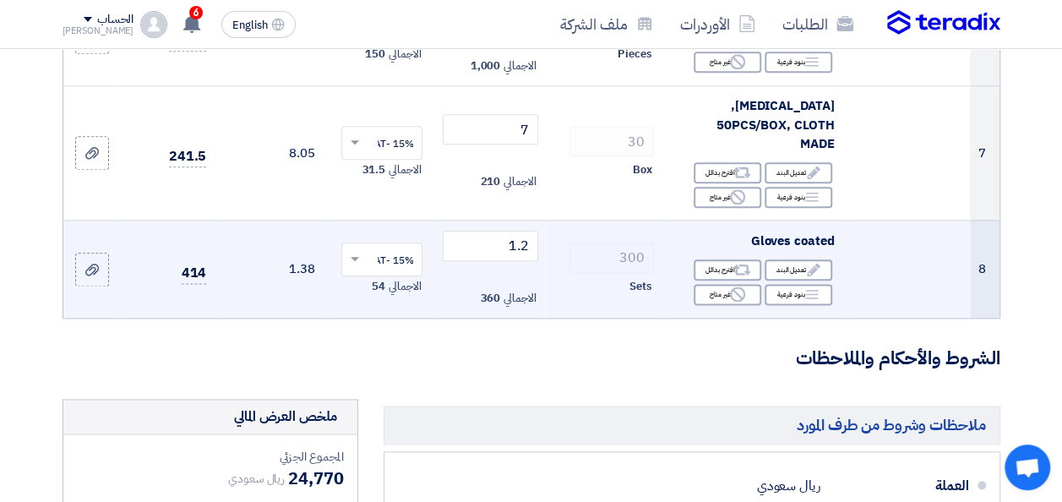
click at [554, 240] on td "300 Sets" at bounding box center [606, 269] width 123 height 98
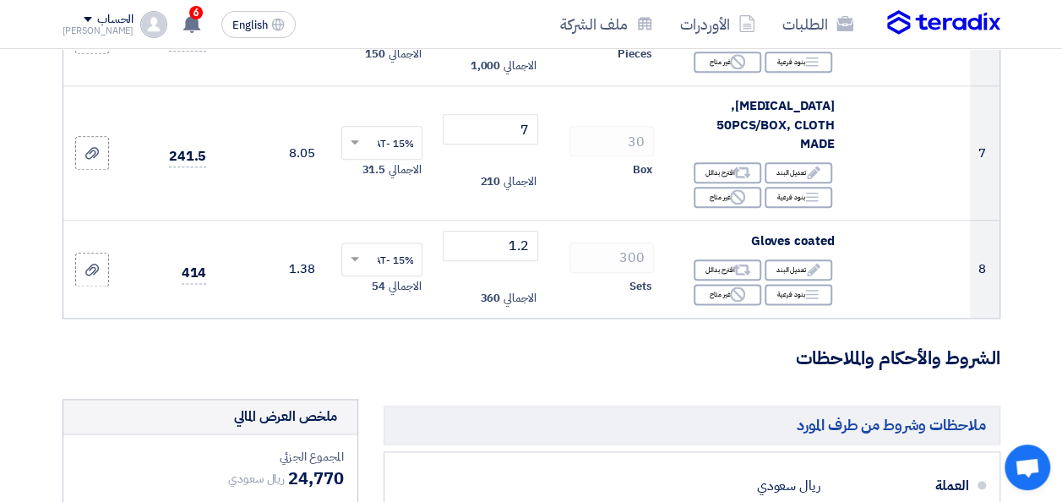
click at [539, 346] on h3 "الشروط والأحكام والملاحظات" at bounding box center [532, 359] width 938 height 26
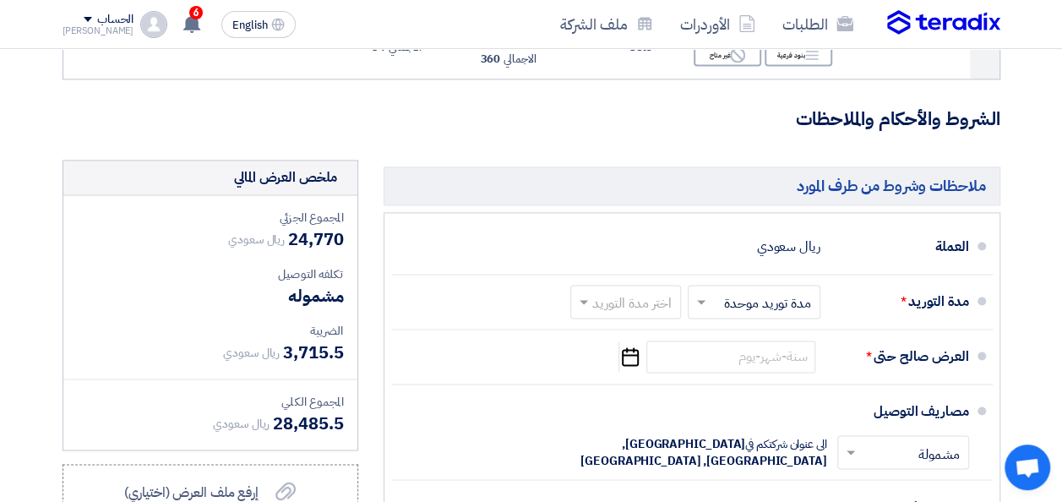
scroll to position [1183, 0]
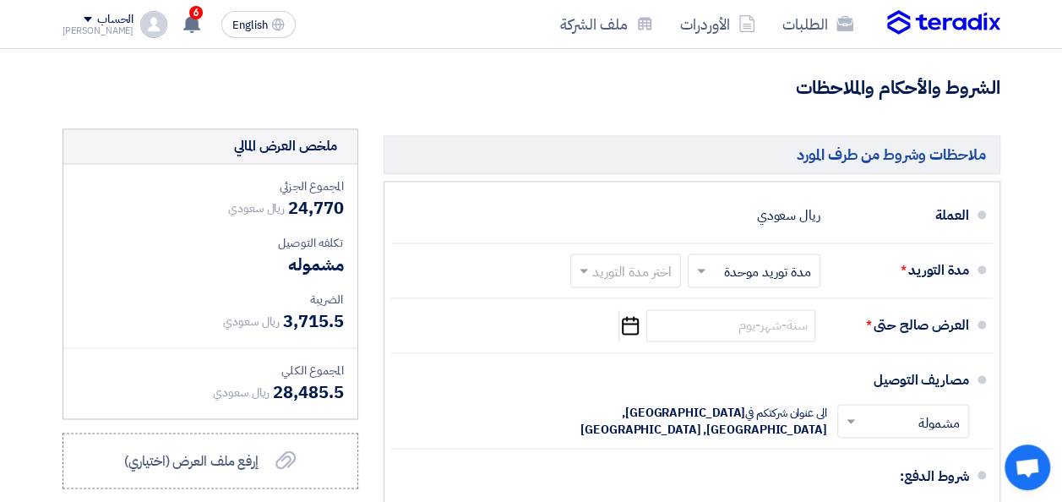
click at [452, 93] on h3 "الشروط والأحكام والملاحظات" at bounding box center [532, 88] width 938 height 26
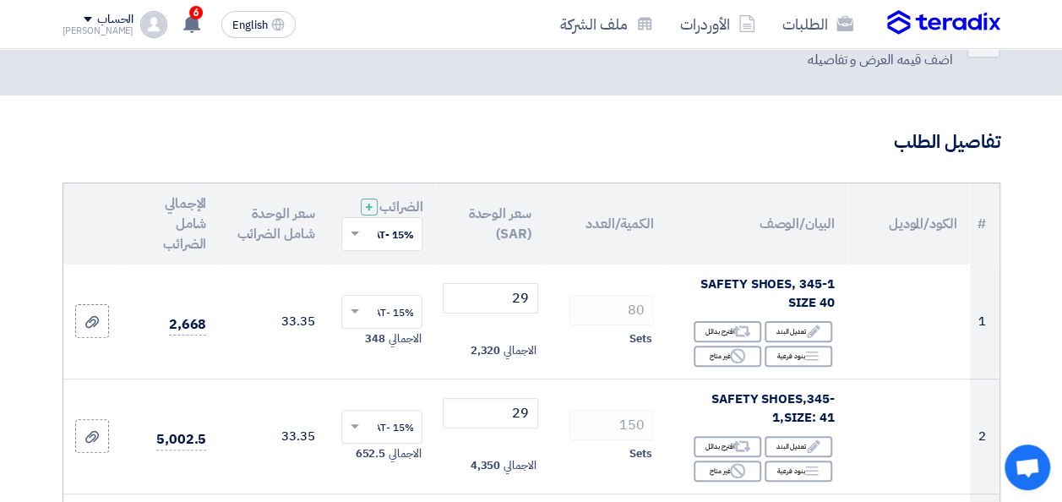
scroll to position [34, 0]
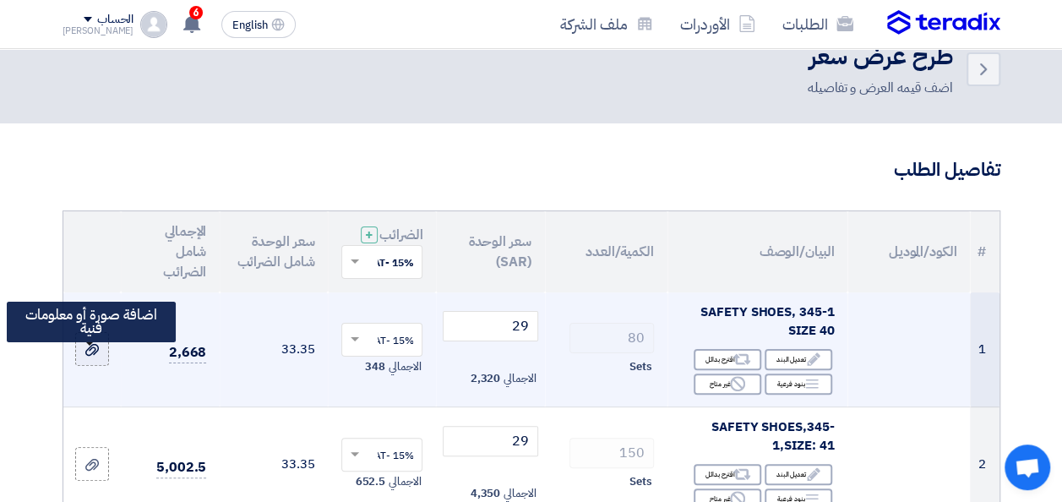
click at [90, 357] on icon at bounding box center [92, 350] width 14 height 14
click at [0, 0] on input "file" at bounding box center [0, 0] width 0 height 0
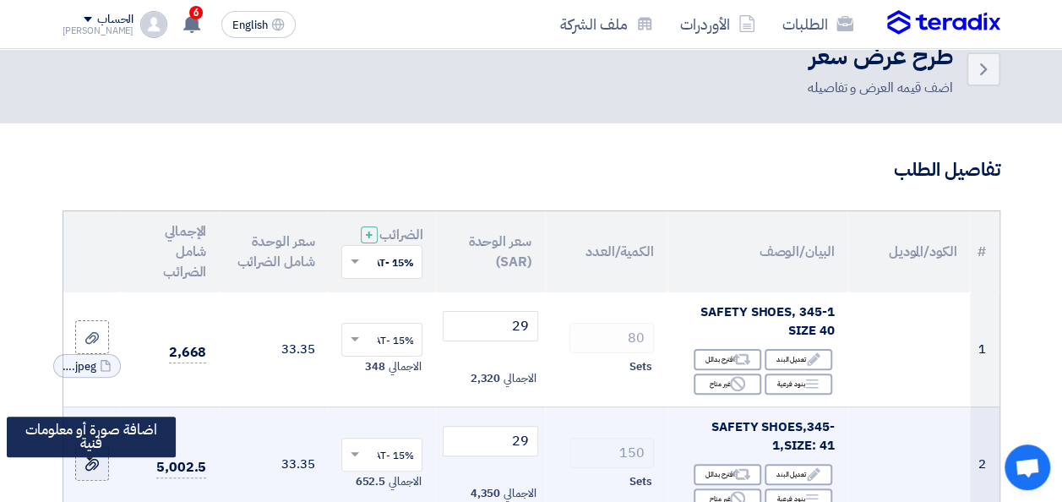
click at [94, 471] on use at bounding box center [92, 465] width 14 height 12
click at [0, 0] on input "file" at bounding box center [0, 0] width 0 height 0
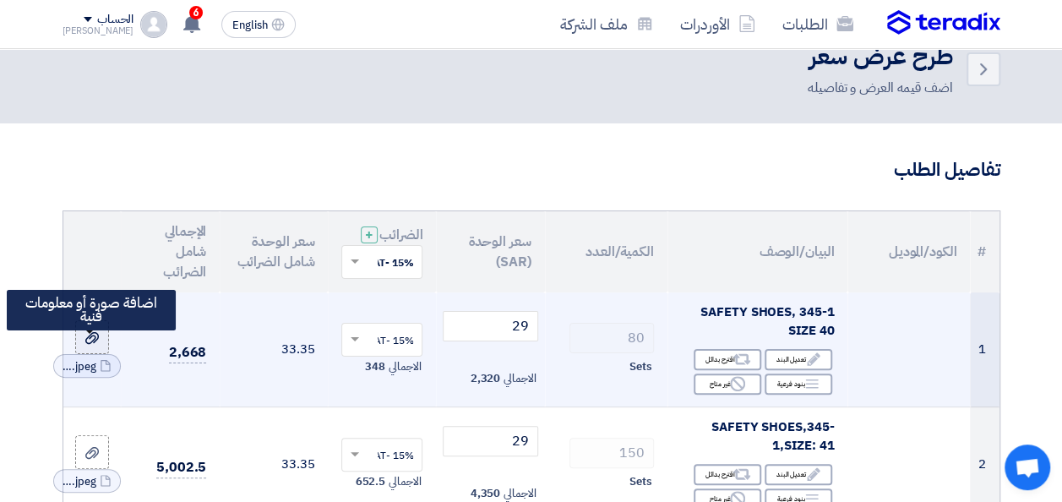
click at [98, 345] on icon at bounding box center [92, 338] width 14 height 14
click at [0, 0] on input "file" at bounding box center [0, 0] width 0 height 0
click at [98, 347] on div at bounding box center [92, 337] width 17 height 19
click at [0, 0] on input "file" at bounding box center [0, 0] width 0 height 0
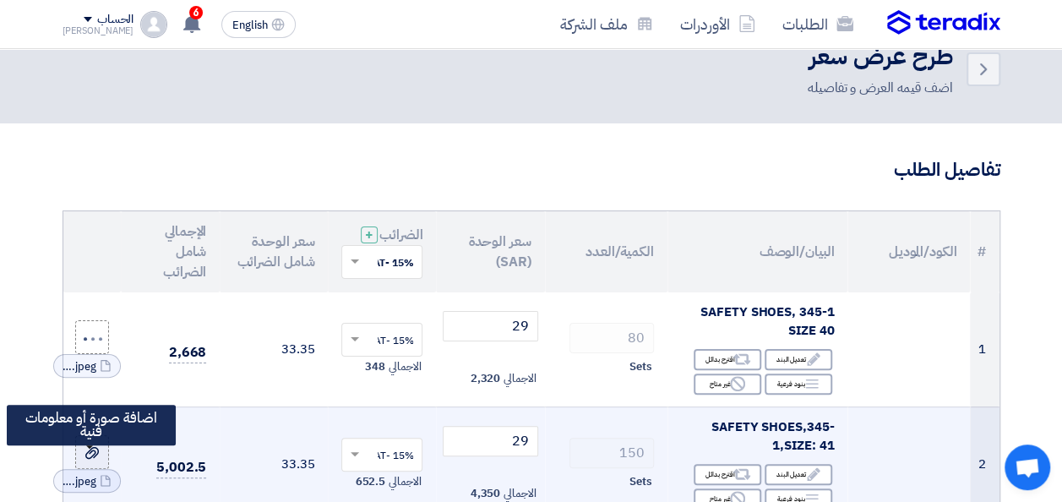
click at [93, 460] on icon at bounding box center [92, 453] width 14 height 14
click at [0, 0] on input "file" at bounding box center [0, 0] width 0 height 0
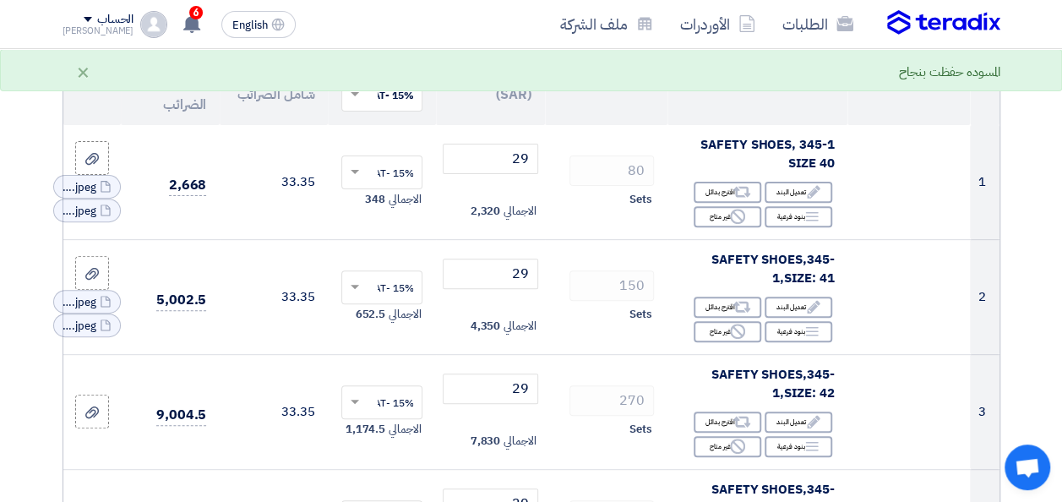
scroll to position [204, 0]
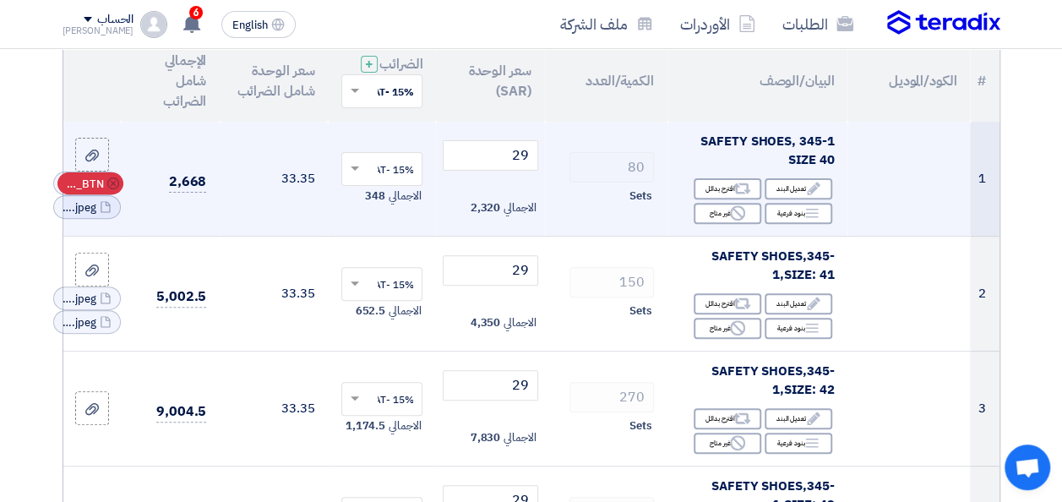
click at [113, 189] on use at bounding box center [113, 183] width 12 height 12
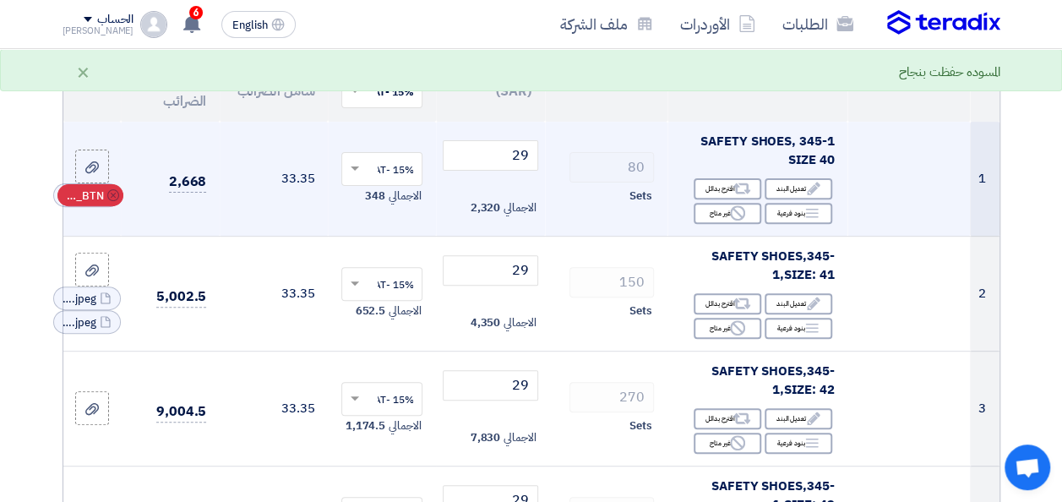
click at [112, 201] on icon "Cancel" at bounding box center [113, 195] width 12 height 12
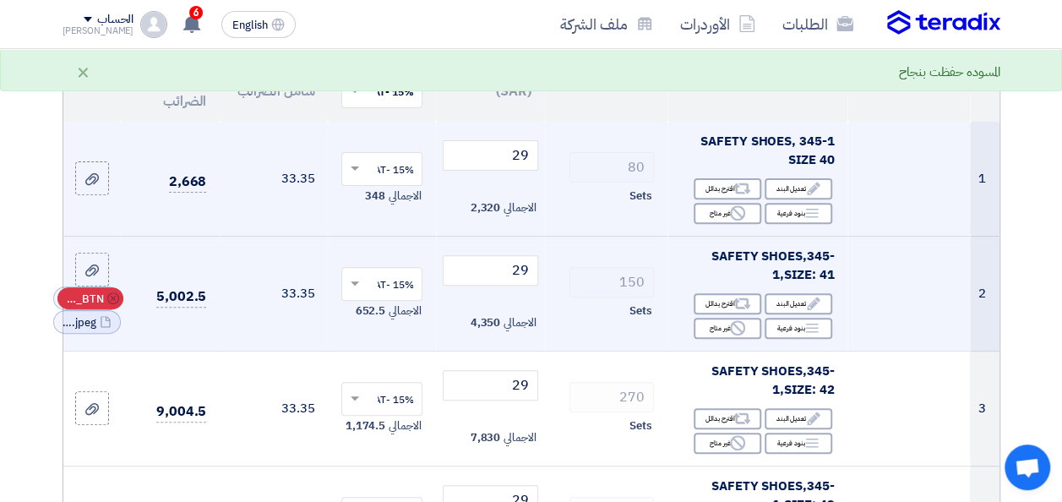
click at [110, 304] on use at bounding box center [113, 298] width 12 height 12
click at [108, 316] on icon "Cancel" at bounding box center [113, 310] width 12 height 12
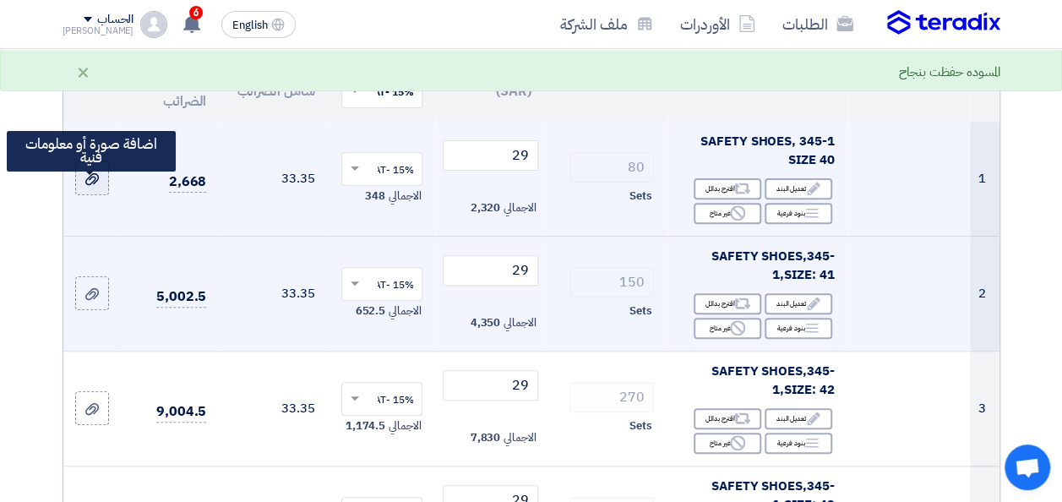
click at [95, 185] on icon at bounding box center [92, 179] width 14 height 14
click at [0, 0] on input "file" at bounding box center [0, 0] width 0 height 0
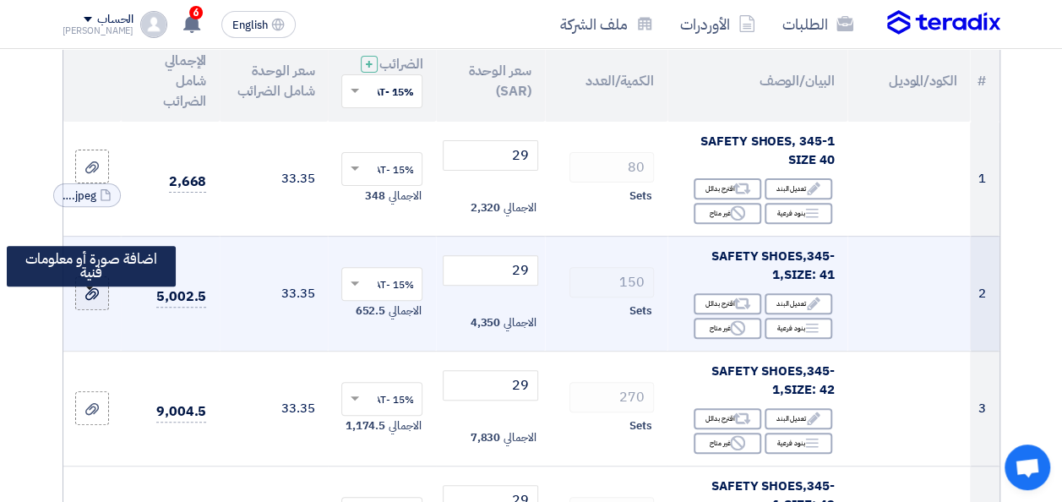
click at [96, 301] on icon at bounding box center [92, 294] width 14 height 14
click at [0, 0] on input "file" at bounding box center [0, 0] width 0 height 0
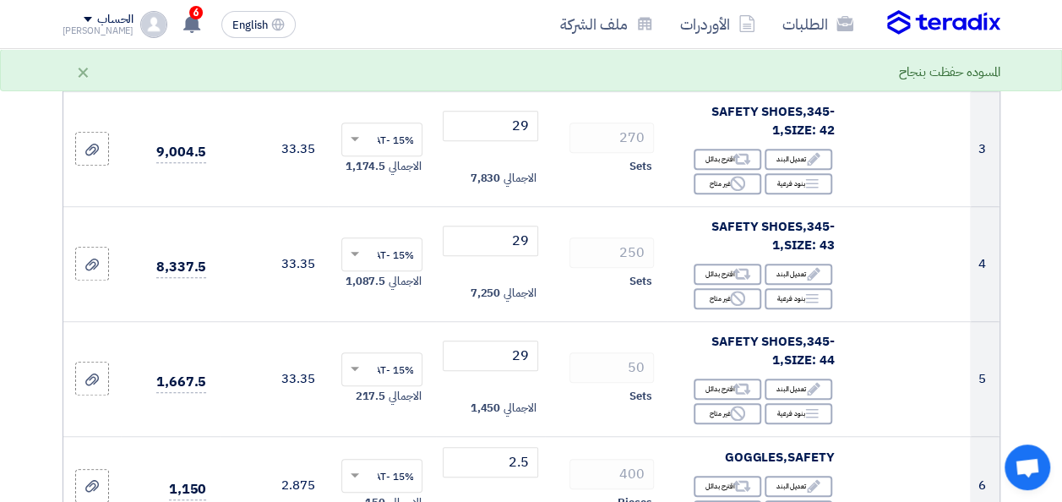
scroll to position [475, 0]
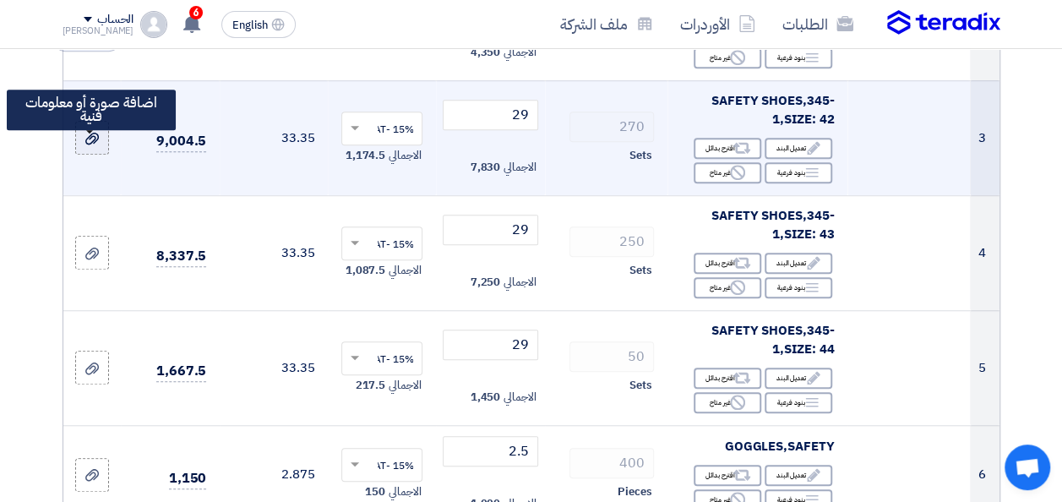
click at [87, 144] on div at bounding box center [92, 137] width 17 height 19
click at [0, 0] on input "file" at bounding box center [0, 0] width 0 height 0
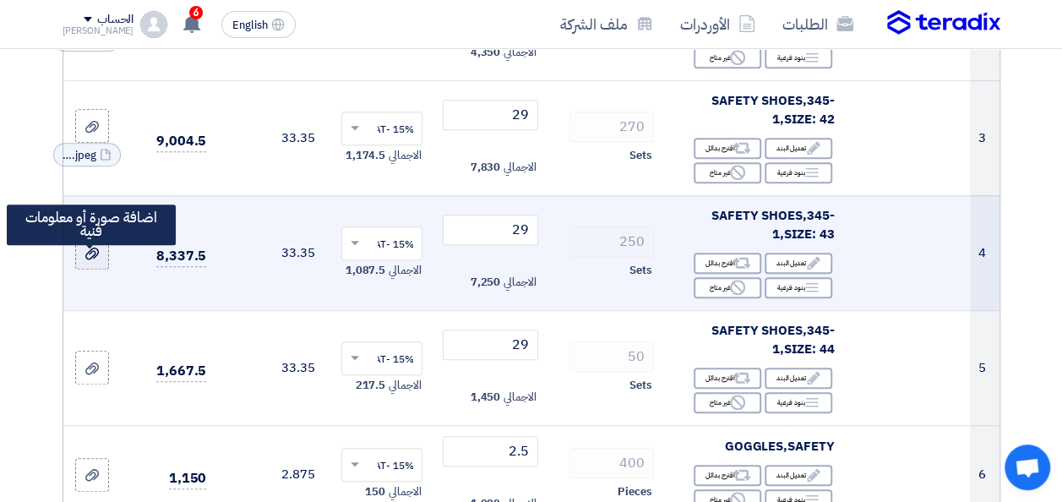
click at [89, 259] on use at bounding box center [92, 254] width 14 height 12
click at [0, 0] on input "file" at bounding box center [0, 0] width 0 height 0
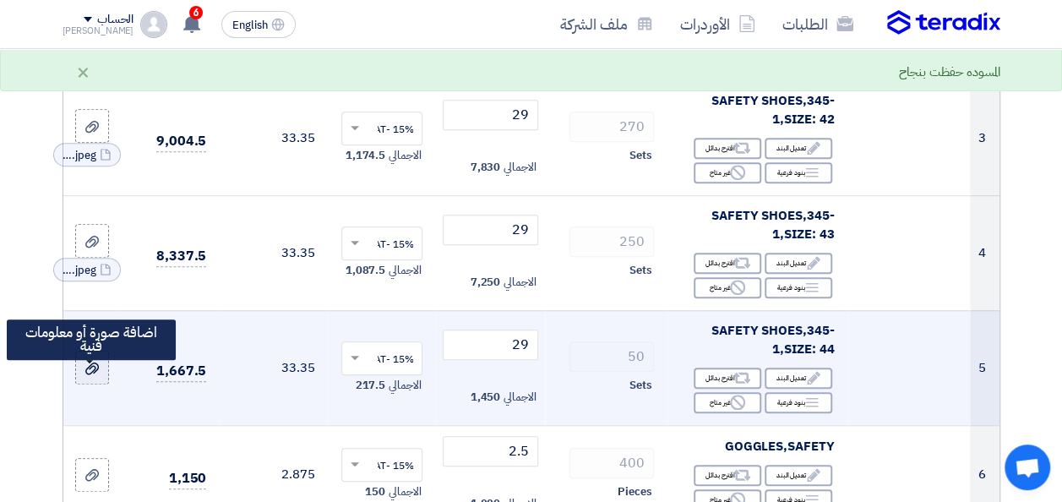
click at [93, 375] on icon at bounding box center [92, 369] width 14 height 14
click at [0, 0] on input "file" at bounding box center [0, 0] width 0 height 0
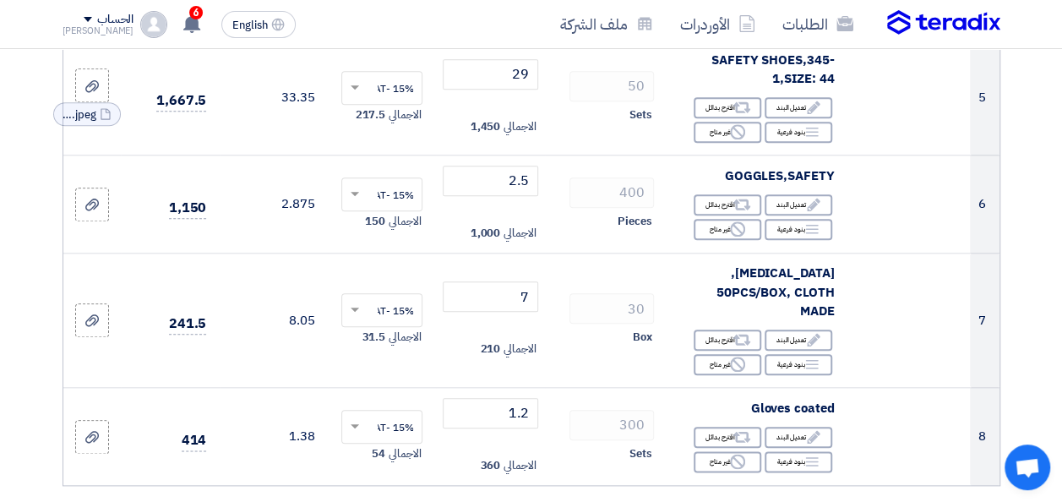
scroll to position [779, 0]
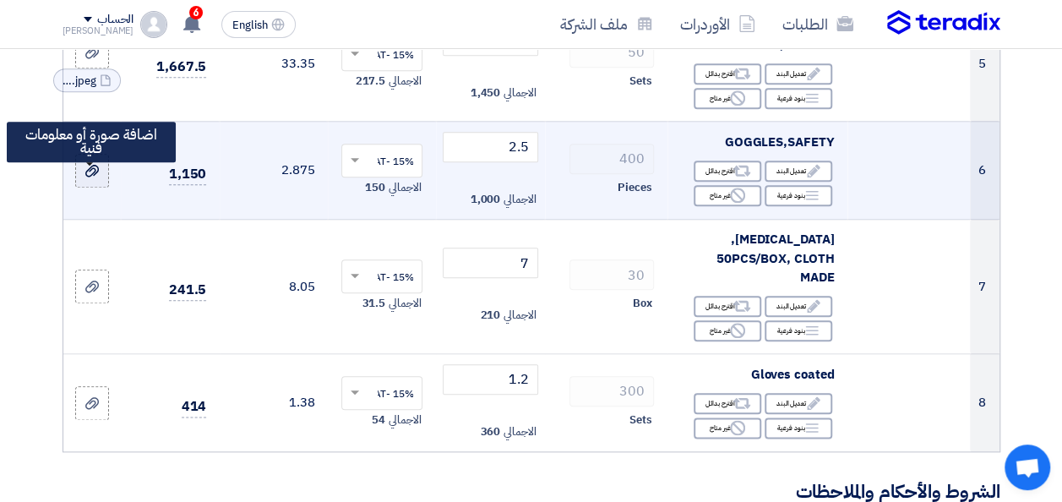
click at [86, 177] on icon at bounding box center [92, 171] width 14 height 14
click at [0, 0] on input "file" at bounding box center [0, 0] width 0 height 0
click at [86, 177] on use at bounding box center [92, 171] width 14 height 12
click at [0, 0] on input "file" at bounding box center [0, 0] width 0 height 0
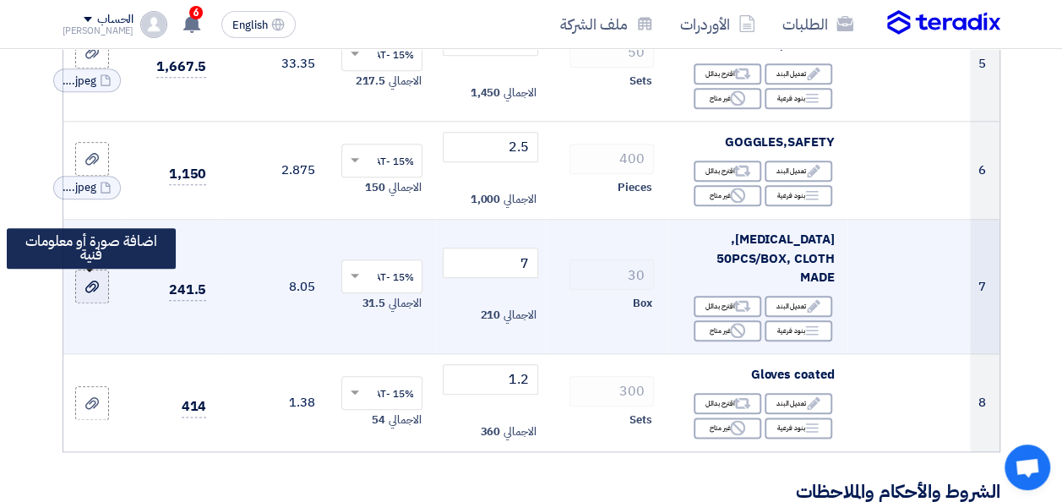
click at [88, 287] on use at bounding box center [92, 287] width 14 height 12
click at [0, 0] on input "file" at bounding box center [0, 0] width 0 height 0
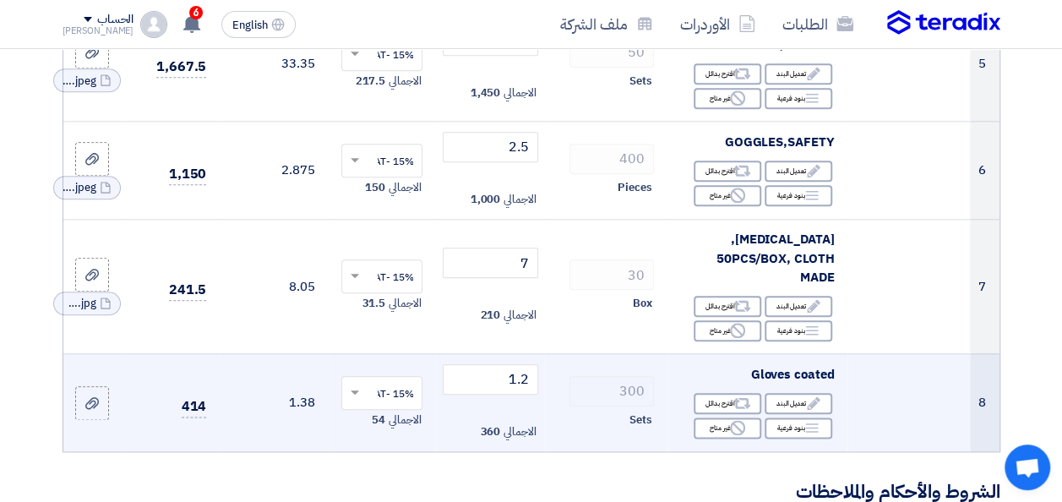
click at [243, 390] on td "1.38" at bounding box center [274, 402] width 108 height 98
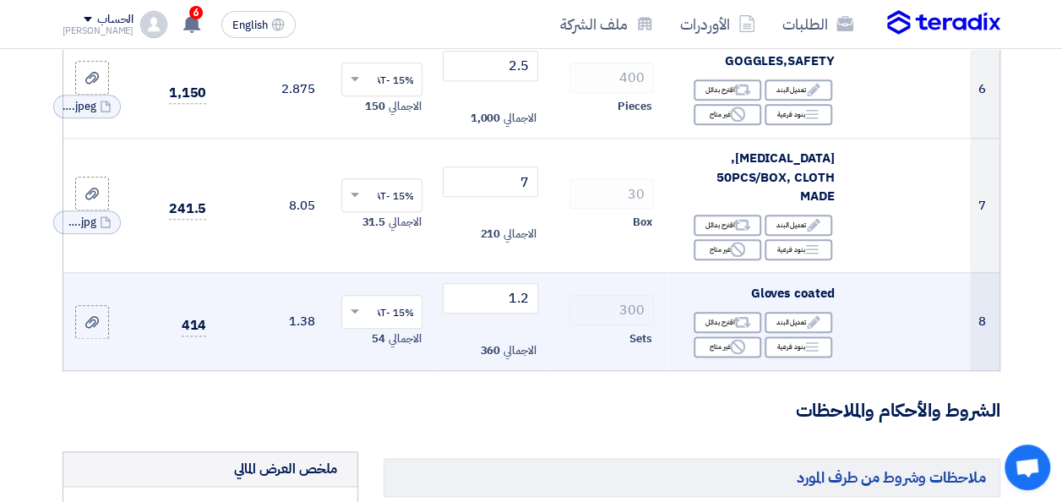
scroll to position [880, 0]
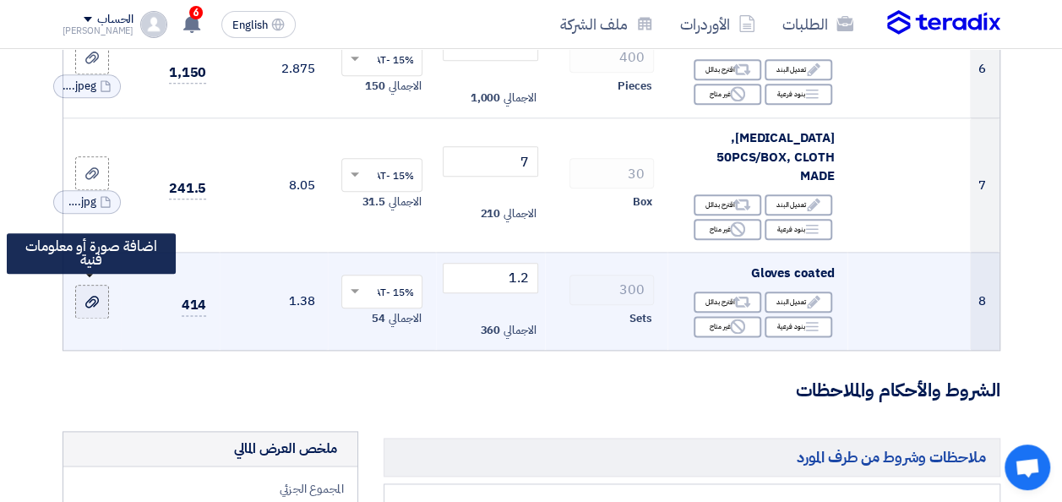
click at [90, 296] on use at bounding box center [92, 302] width 14 height 12
click at [0, 0] on input "file" at bounding box center [0, 0] width 0 height 0
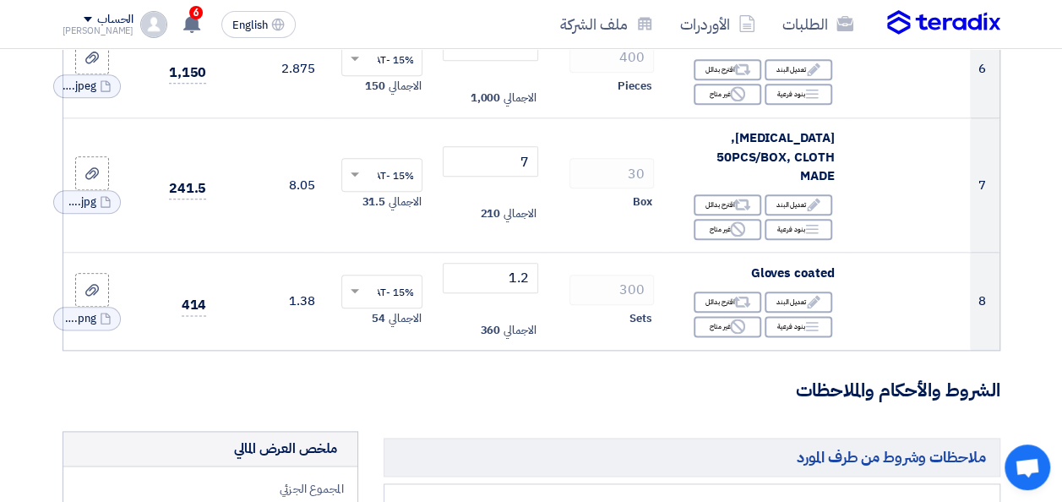
click at [534, 378] on h3 "الشروط والأحكام والملاحظات" at bounding box center [532, 391] width 938 height 26
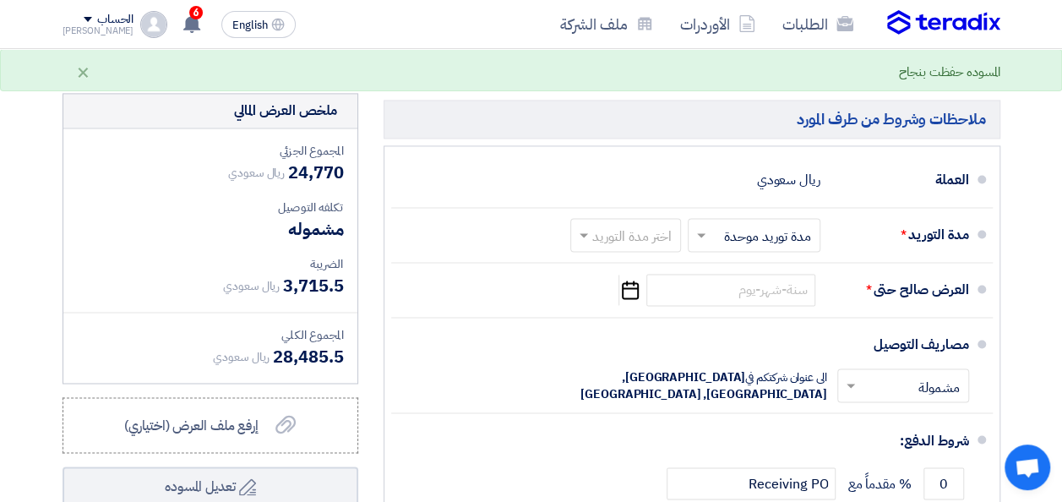
scroll to position [1185, 0]
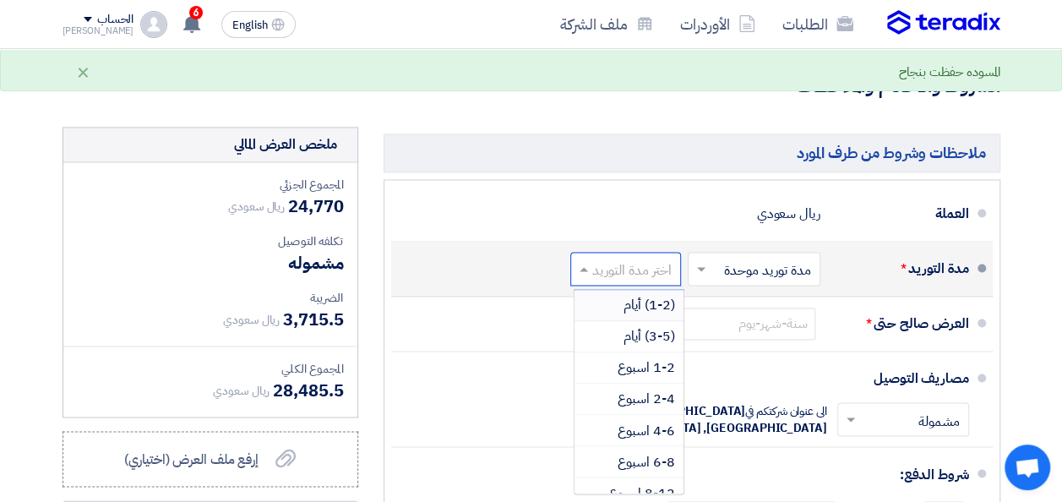
click at [635, 258] on input "text" at bounding box center [622, 270] width 102 height 25
click at [647, 326] on span "(3-5) أيام" at bounding box center [650, 336] width 52 height 20
click at [657, 258] on input "text" at bounding box center [629, 270] width 89 height 25
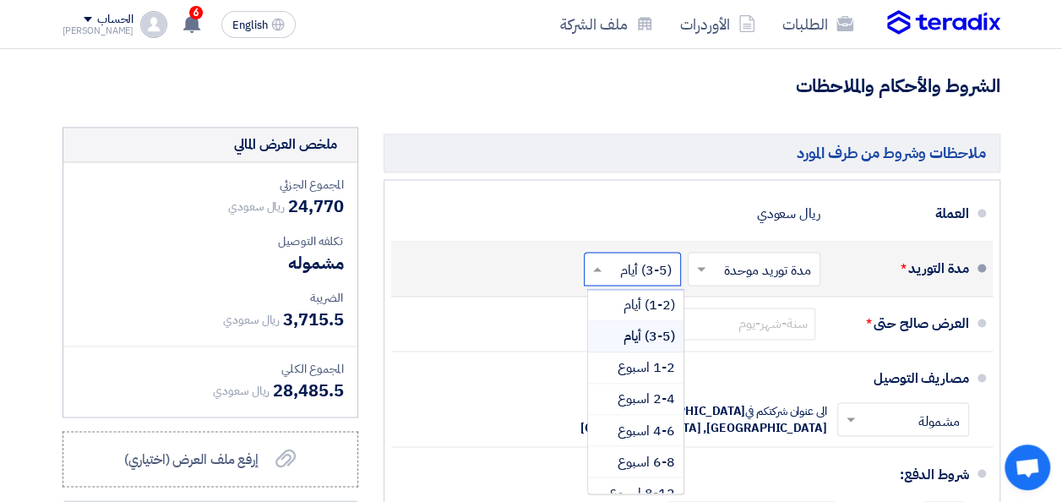
click at [652, 326] on span "(3-5) أيام" at bounding box center [650, 336] width 52 height 20
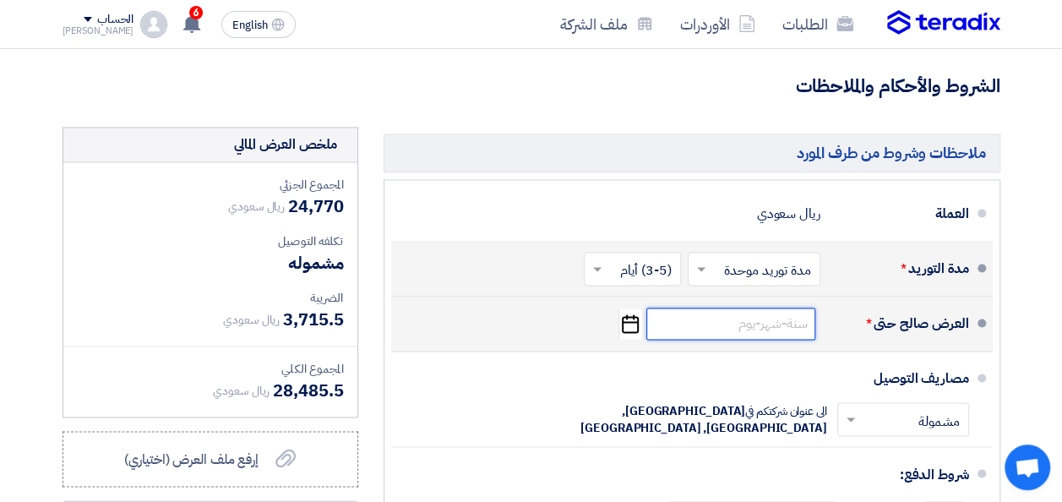
click at [732, 309] on input at bounding box center [730, 324] width 169 height 32
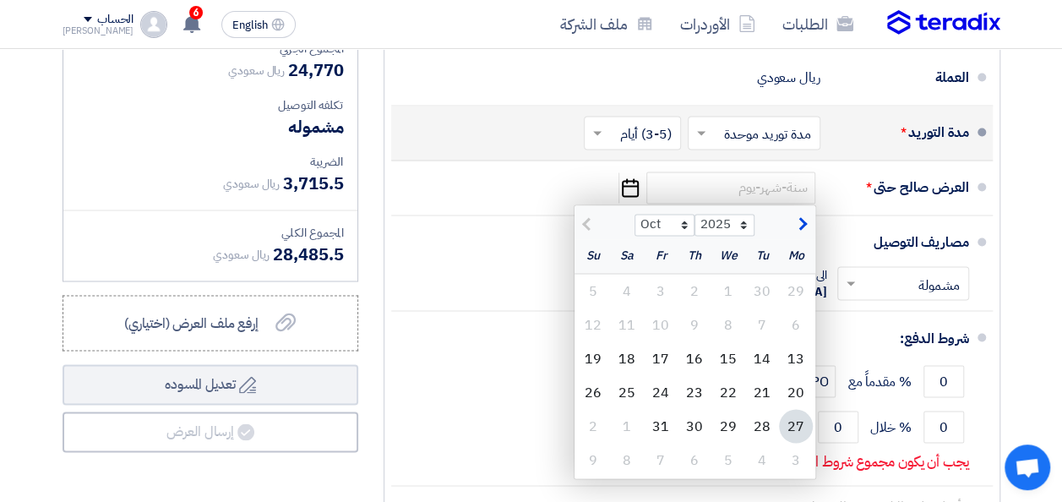
scroll to position [1333, 0]
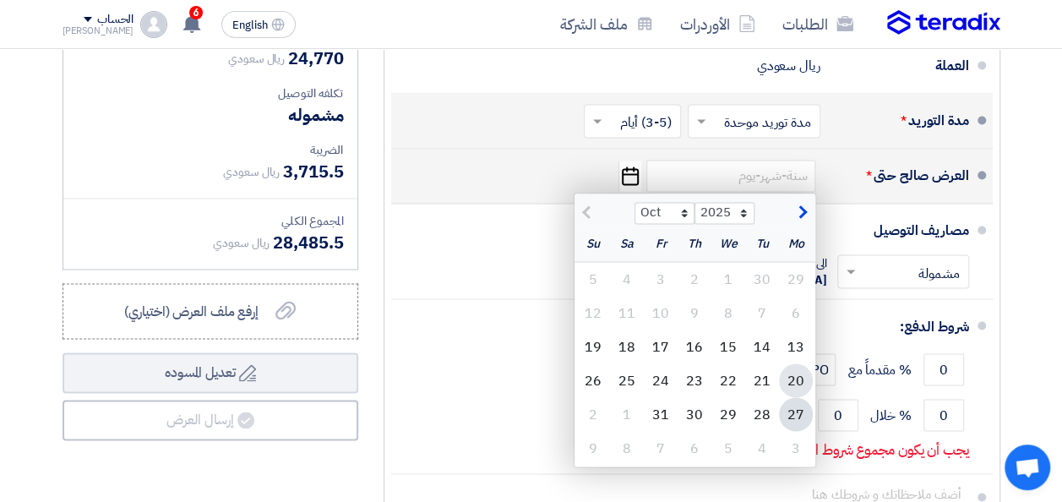
click at [793, 379] on div "20" at bounding box center [796, 380] width 34 height 34
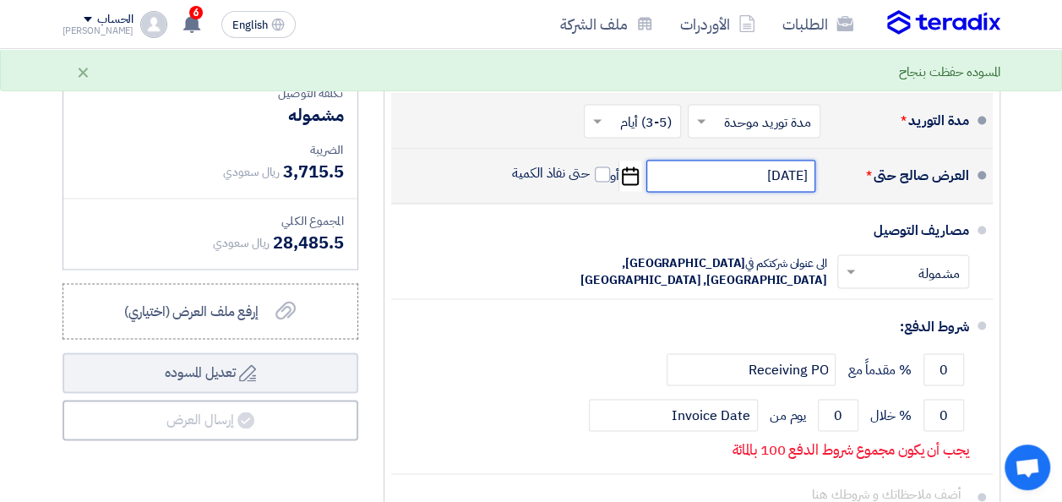
click at [764, 166] on input "[DATE]" at bounding box center [730, 176] width 169 height 32
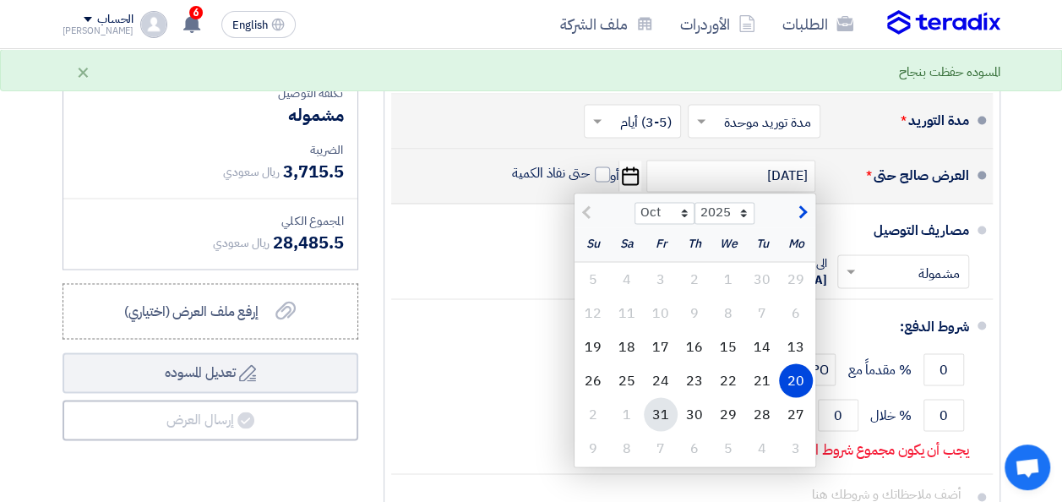
click at [666, 404] on div "31" at bounding box center [661, 414] width 34 height 34
type input "[DATE]"
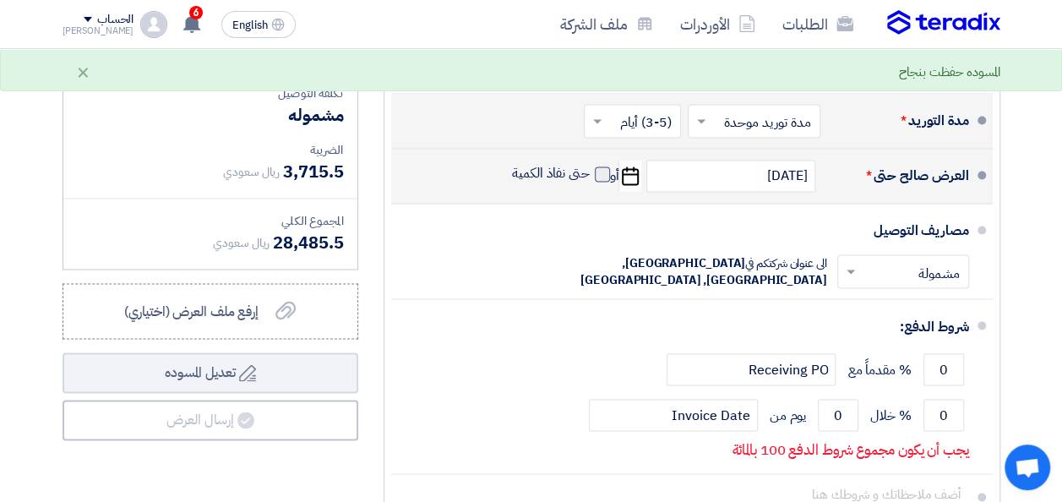
click at [601, 167] on span at bounding box center [602, 173] width 15 height 15
click at [590, 167] on input "حتى نفاذ الكمية" at bounding box center [549, 181] width 81 height 32
checkbox input "true"
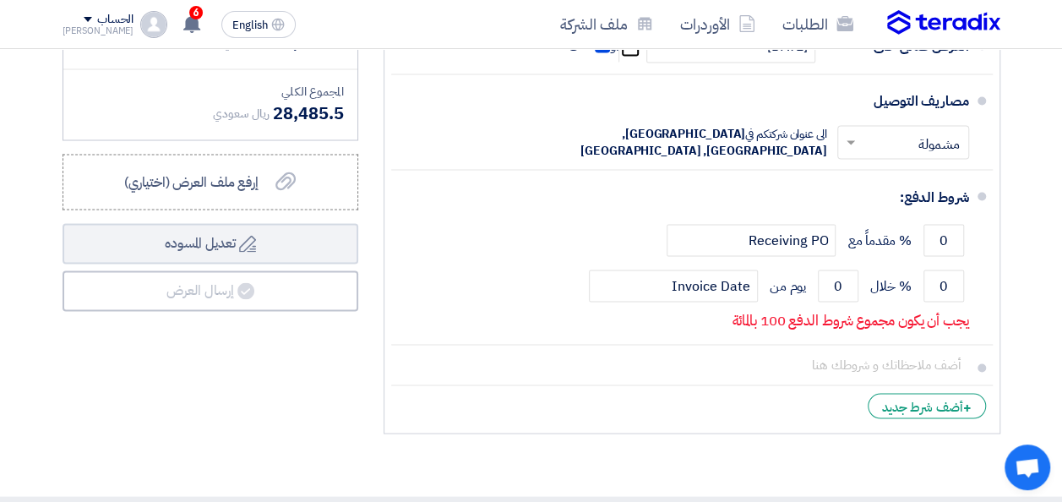
scroll to position [1468, 0]
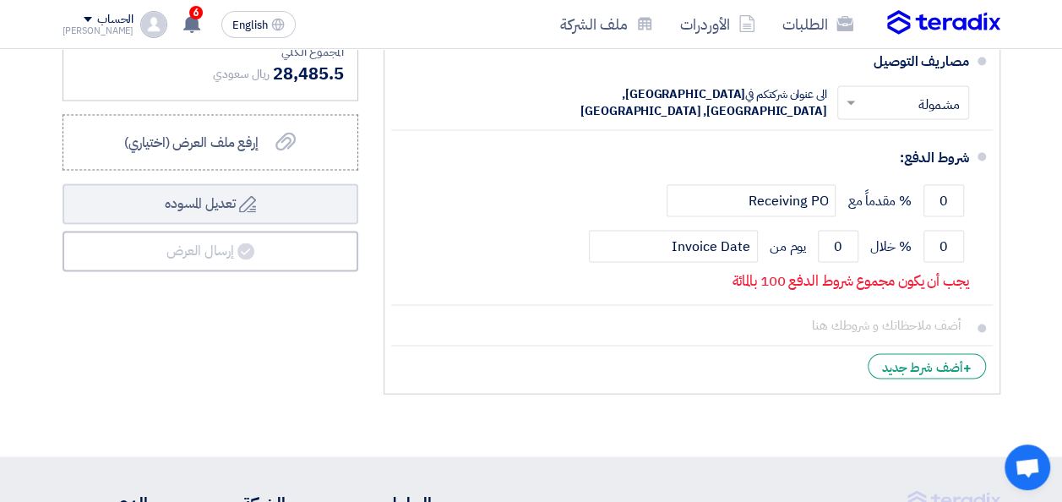
scroll to position [1535, 0]
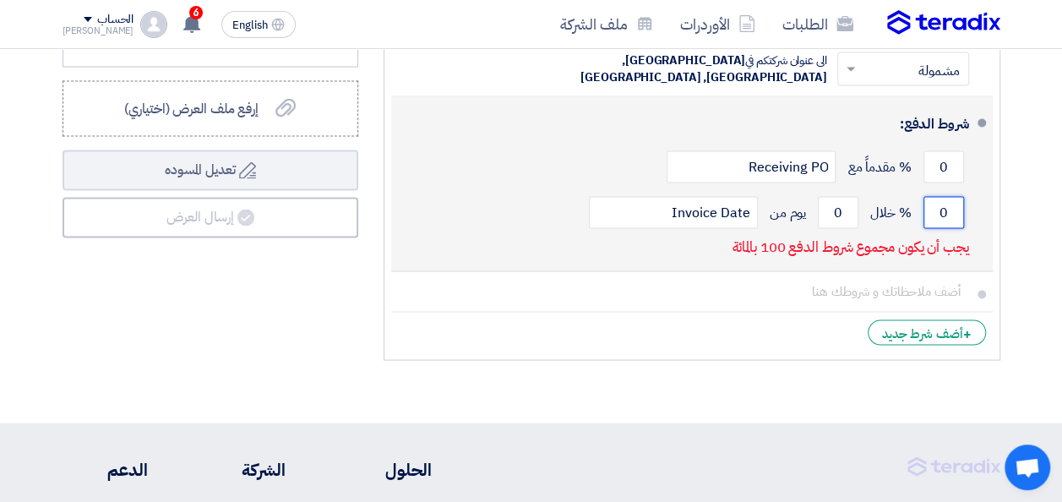
click at [944, 203] on input "0" at bounding box center [944, 212] width 41 height 32
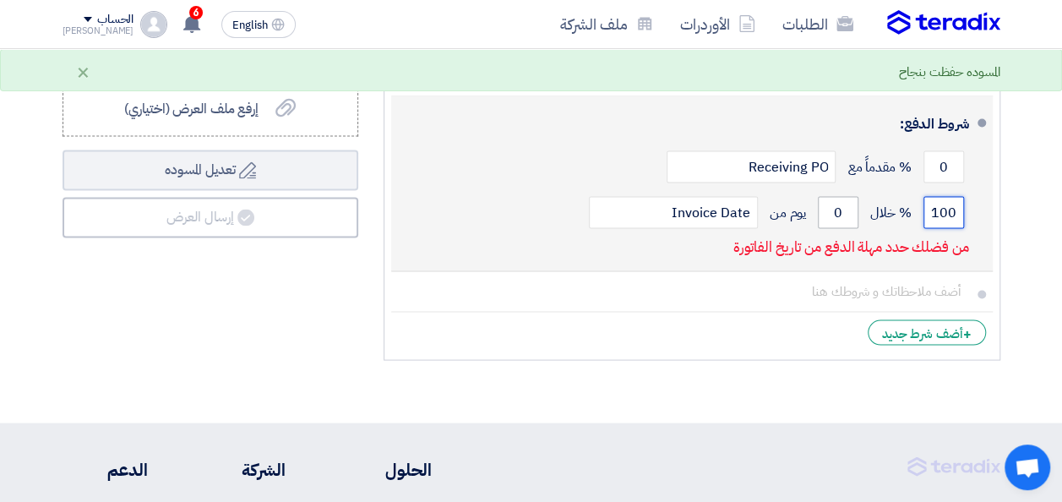
type input "100"
click at [838, 204] on input "0" at bounding box center [838, 212] width 41 height 32
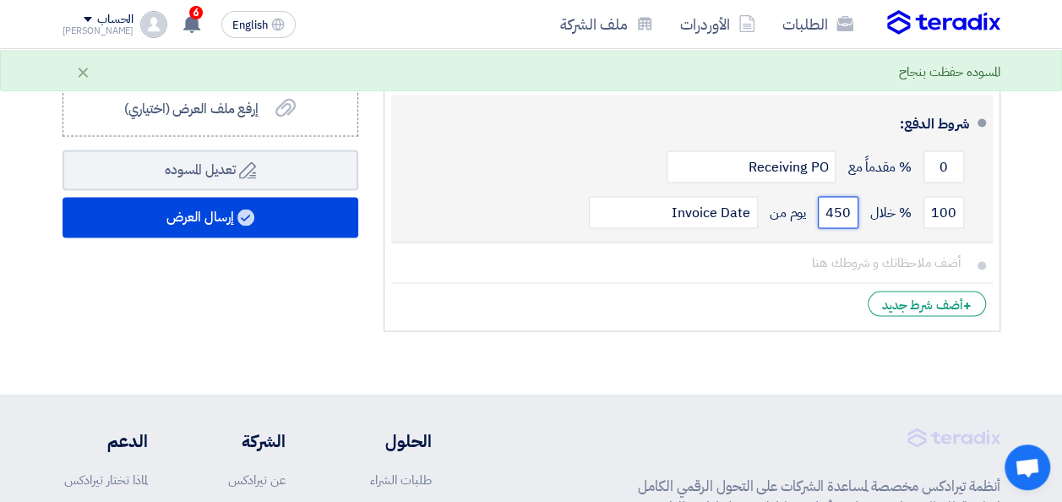
click at [847, 201] on input "450" at bounding box center [838, 212] width 41 height 32
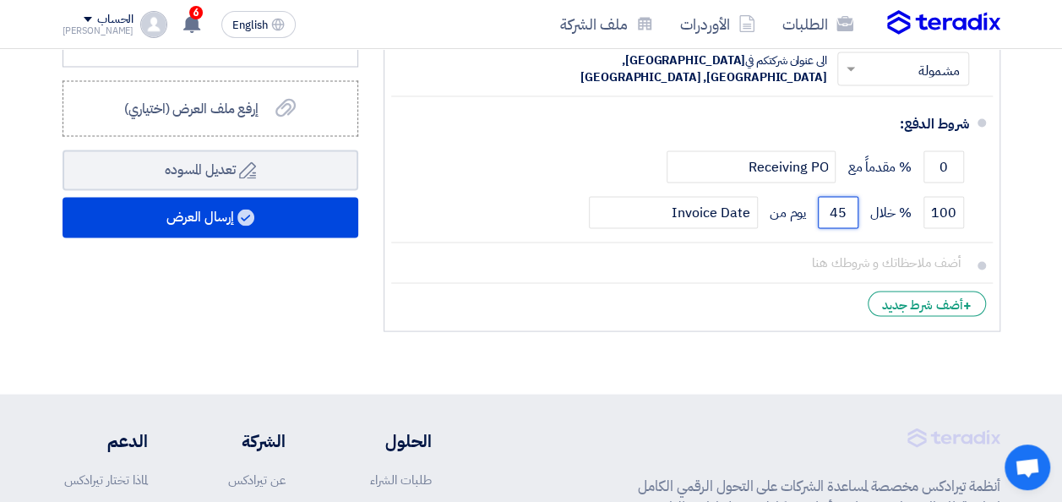
type input "45"
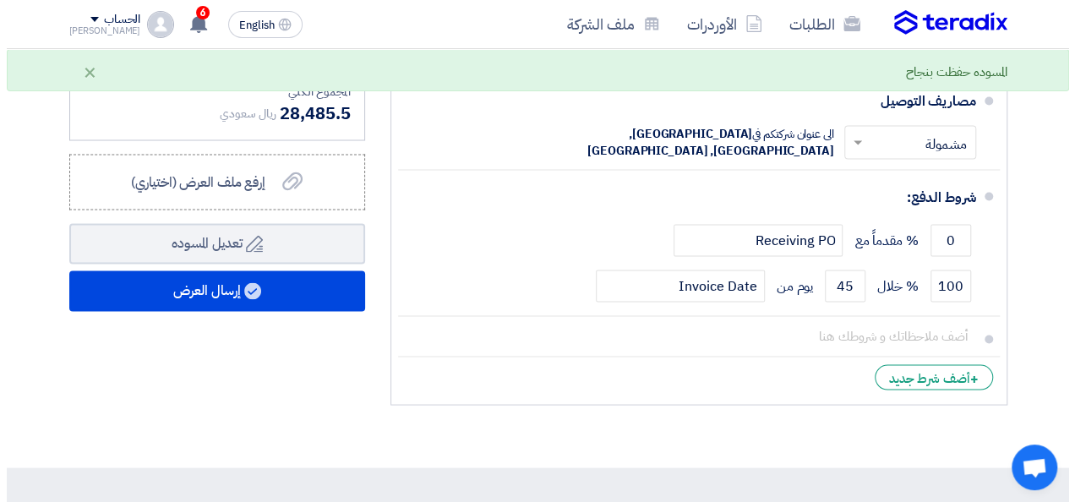
scroll to position [1434, 0]
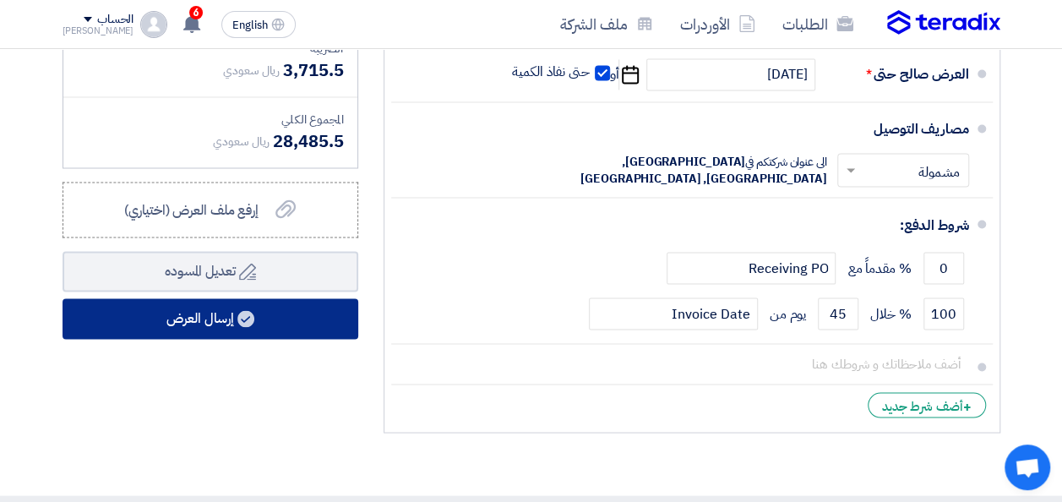
click at [213, 311] on button "إرسال العرض" at bounding box center [211, 318] width 296 height 41
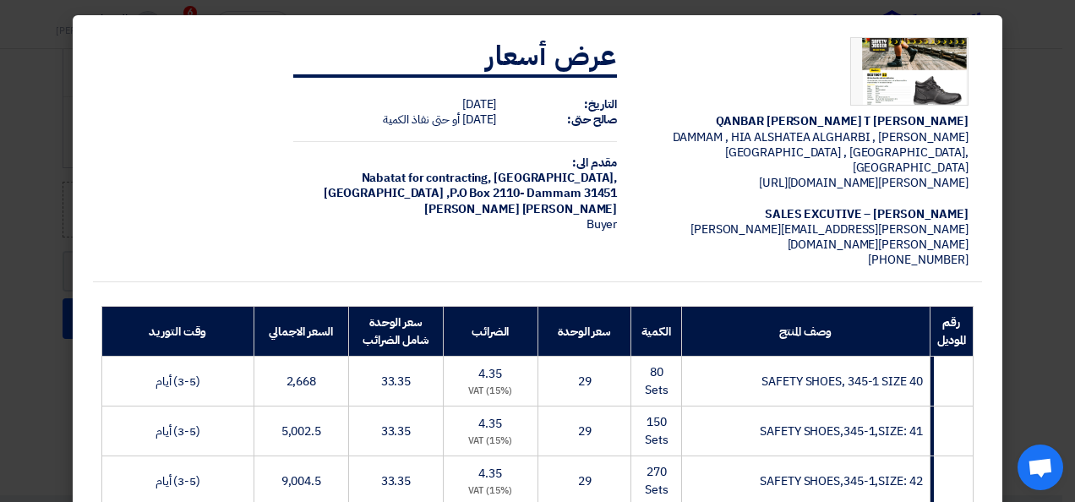
click at [708, 207] on div "[PERSON_NAME] – SALES EXCUTIVE" at bounding box center [806, 214] width 324 height 15
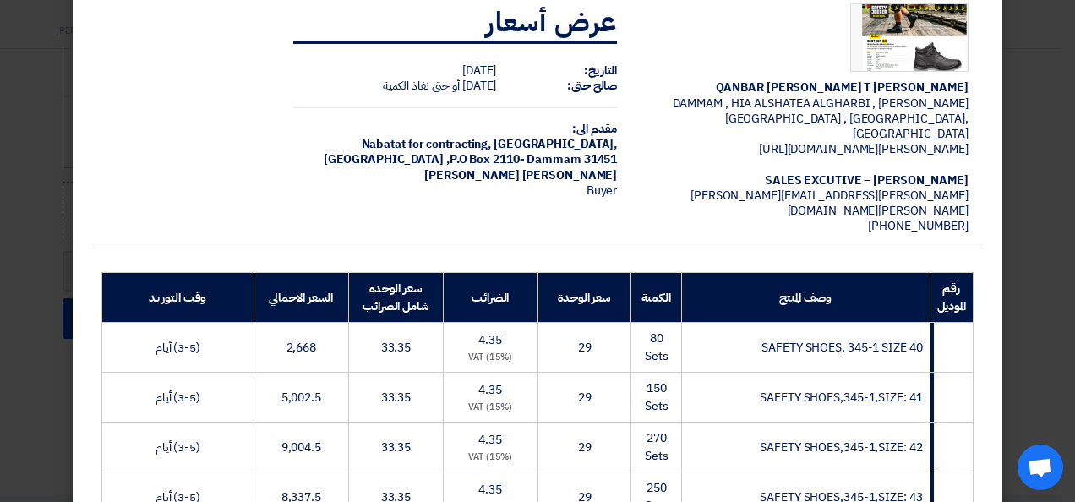
scroll to position [0, 0]
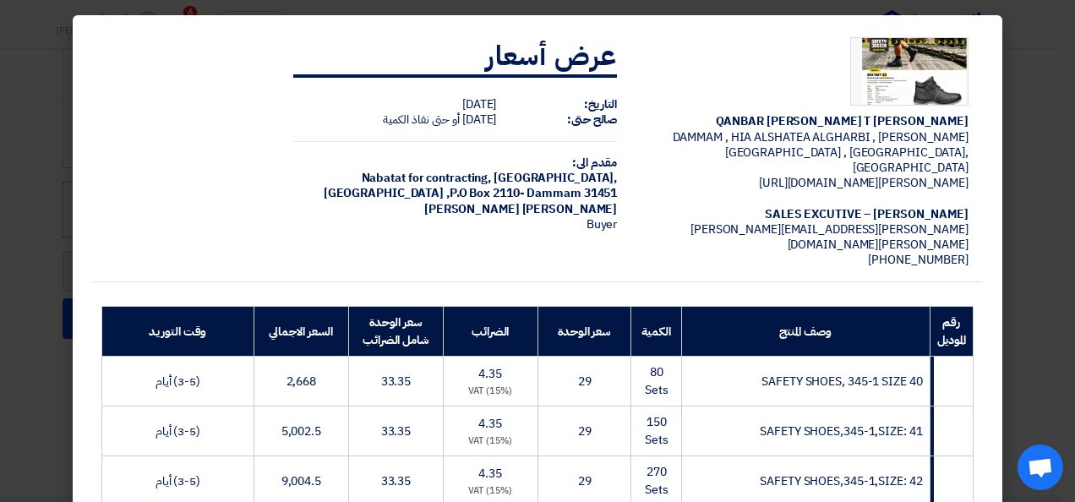
click at [722, 207] on div "[PERSON_NAME] – SALES EXCUTIVE" at bounding box center [806, 214] width 324 height 15
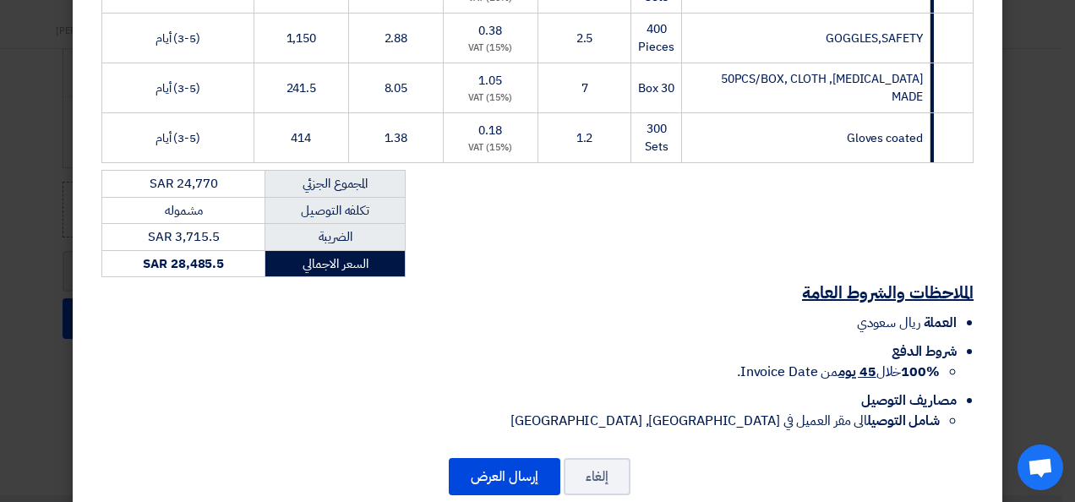
scroll to position [593, 0]
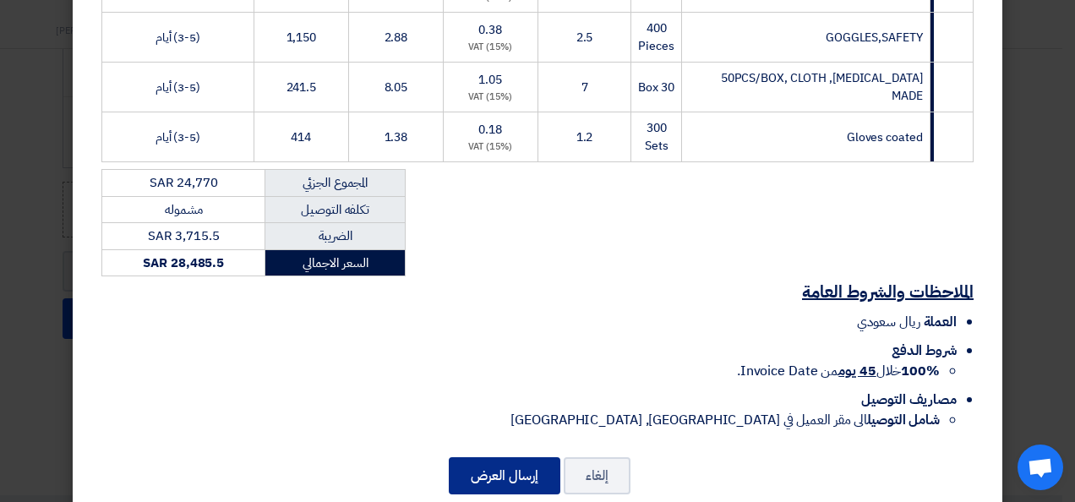
click at [509, 457] on button "إرسال العرض" at bounding box center [505, 475] width 112 height 37
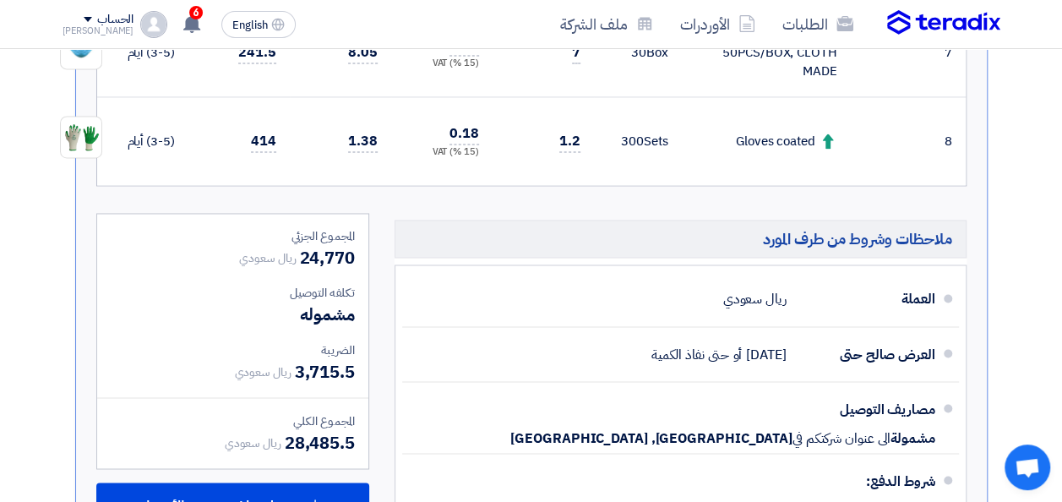
scroll to position [1273, 0]
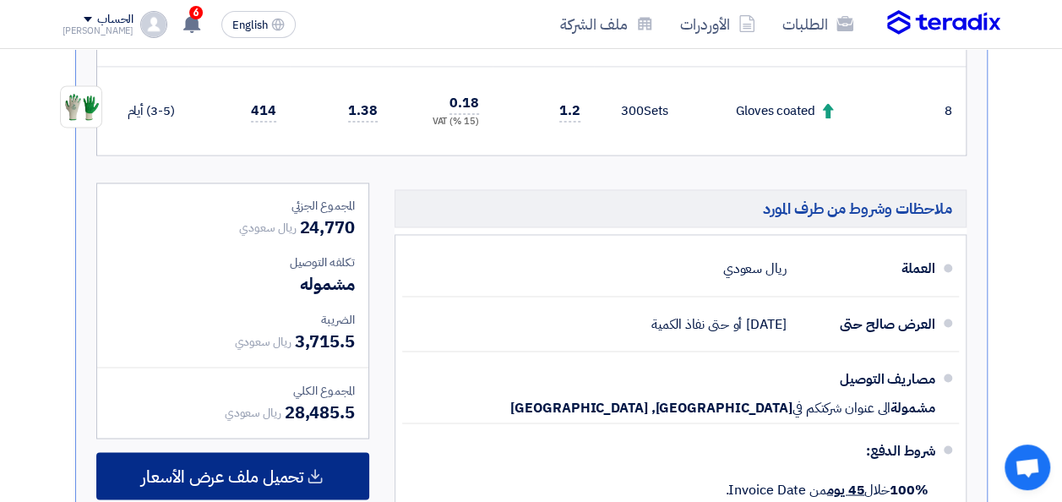
click at [203, 489] on div "تحميل ملف عرض الأسعار" at bounding box center [232, 475] width 273 height 47
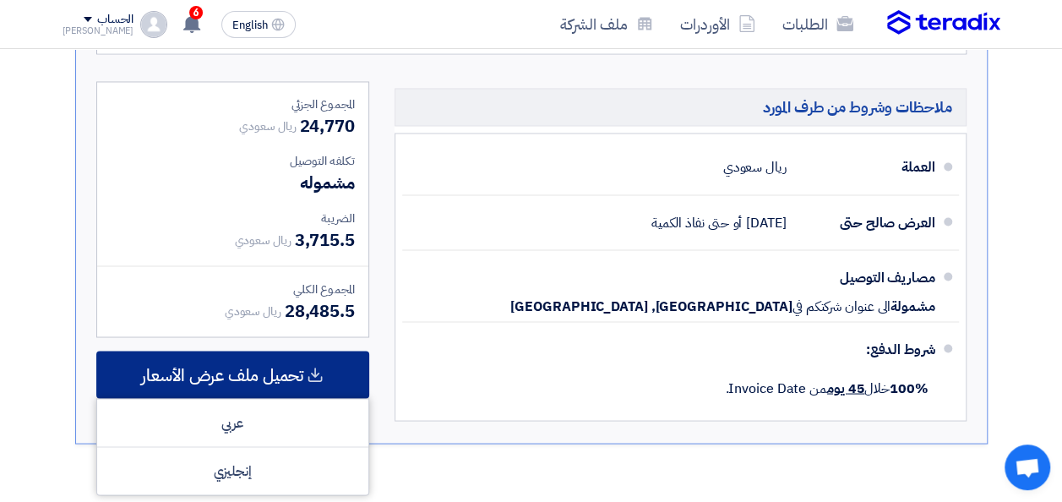
scroll to position [1408, 0]
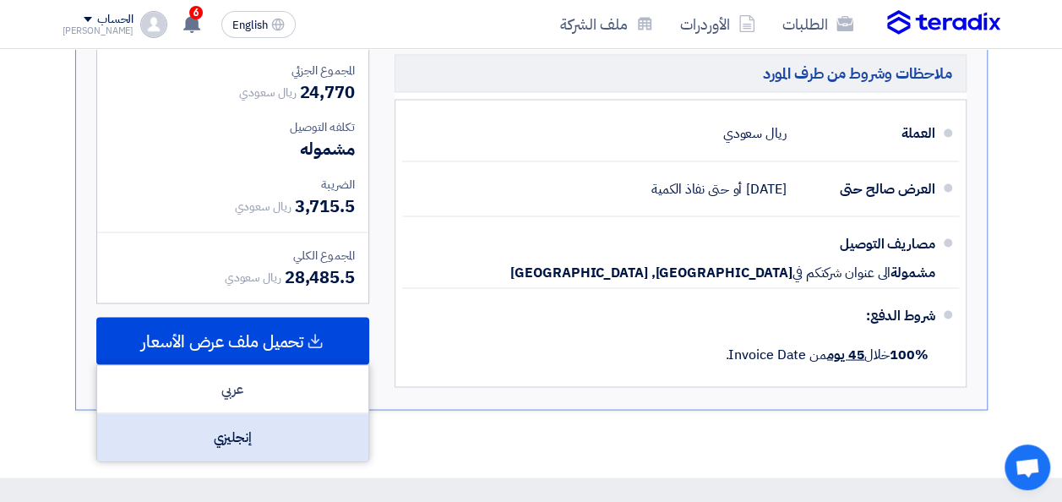
click at [245, 422] on div "إنجليزي" at bounding box center [232, 436] width 271 height 47
